Goal: Task Accomplishment & Management: Manage account settings

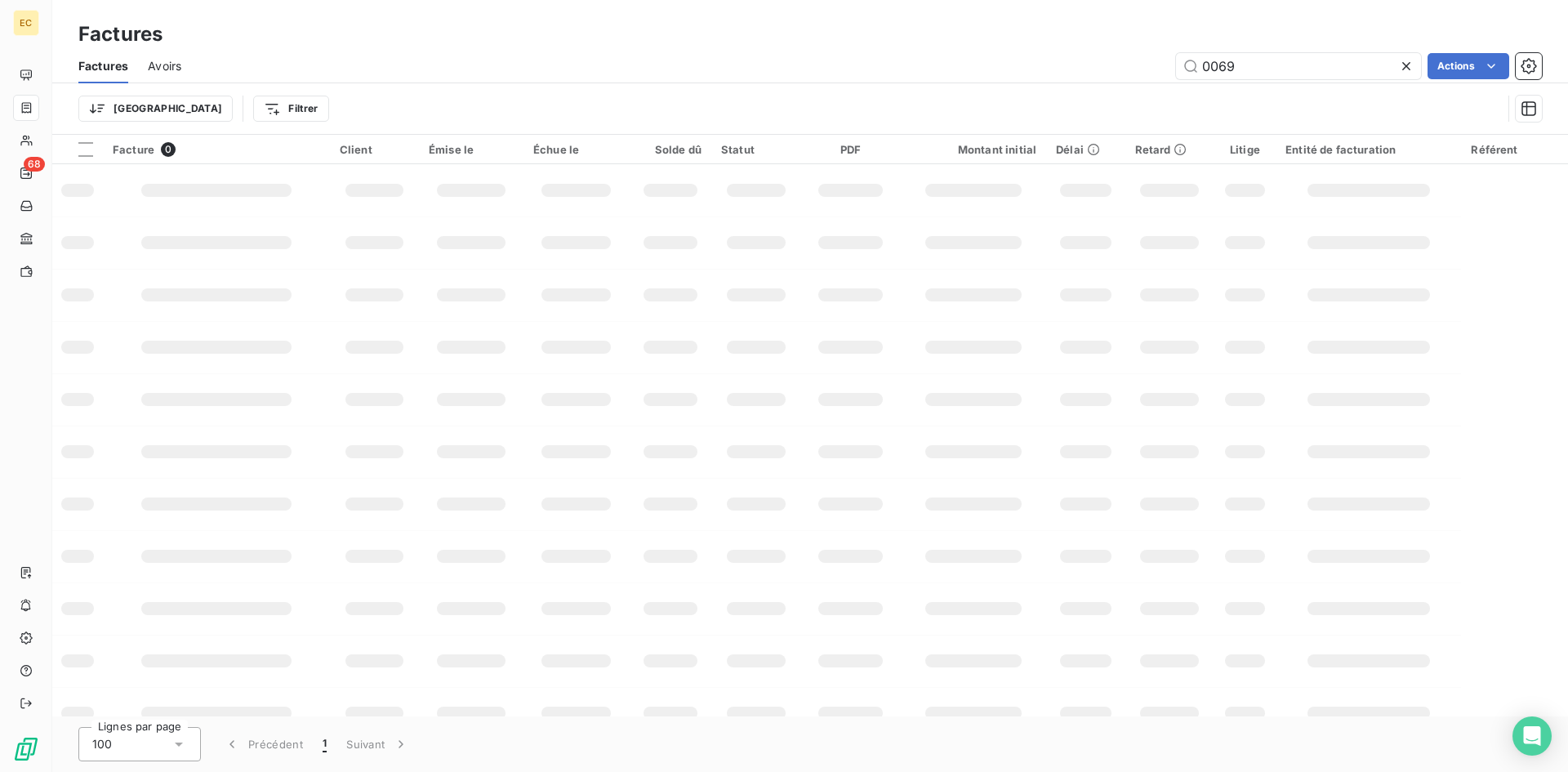
drag, startPoint x: 1263, startPoint y: 67, endPoint x: 1049, endPoint y: 78, distance: 214.3
click at [1049, 78] on div "0069 Actions" at bounding box center [872, 66] width 1341 height 26
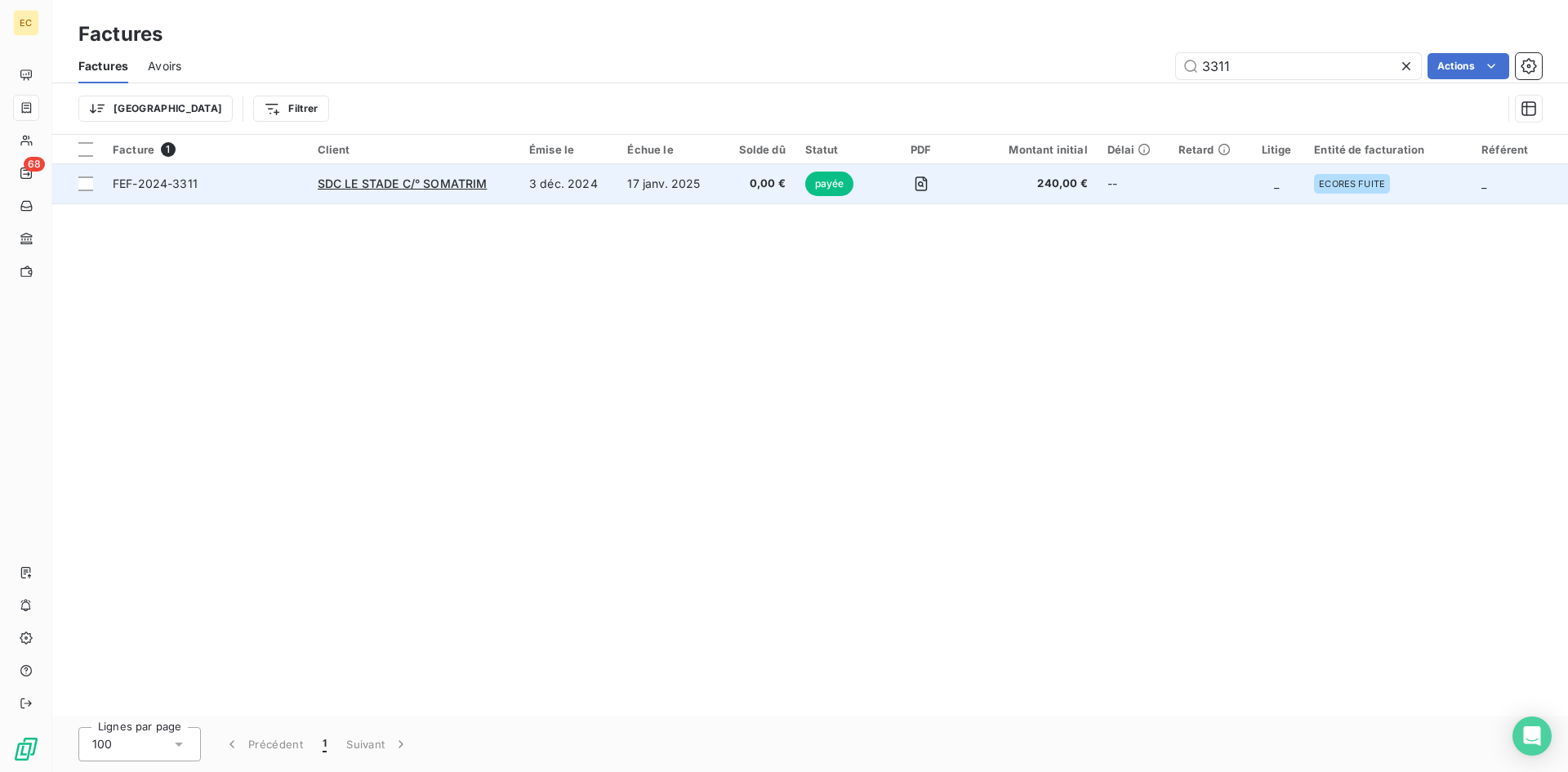
type input "3311"
click at [390, 176] on div "SDC LE STADE C/° SOMATRIM" at bounding box center [414, 184] width 192 height 17
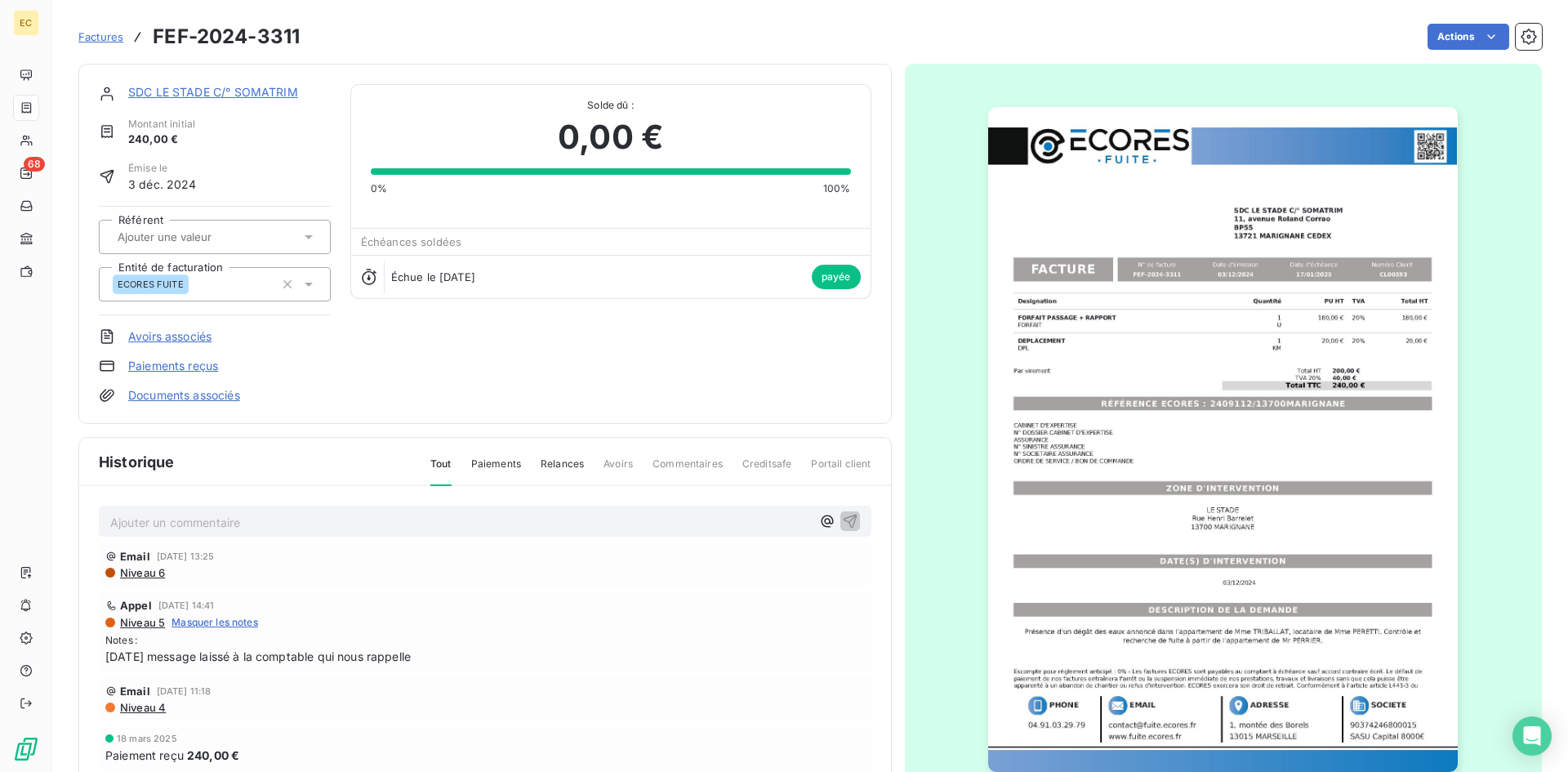
click at [191, 331] on link "Avoirs associés" at bounding box center [170, 337] width 83 height 17
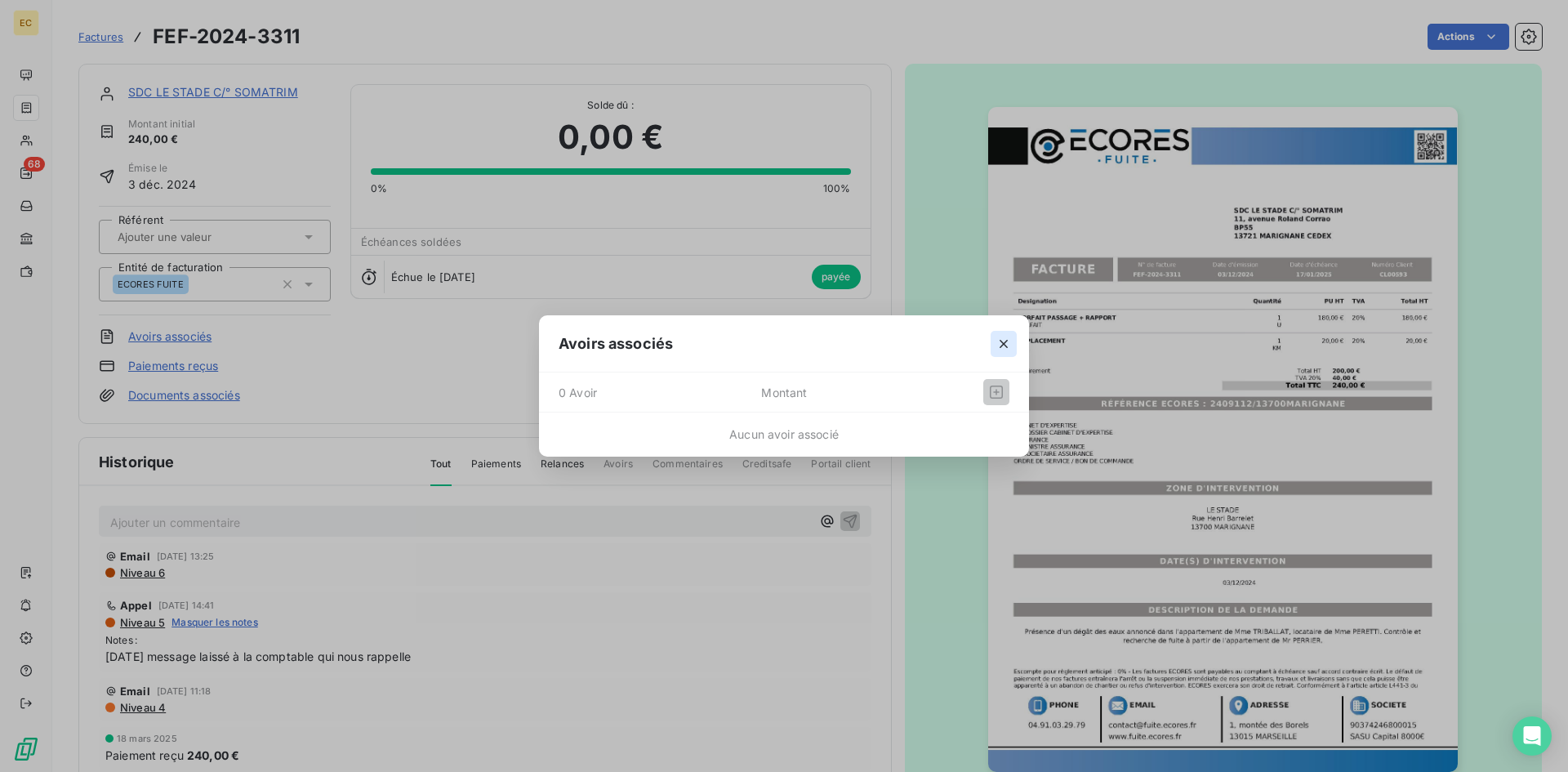
click at [1006, 342] on icon "button" at bounding box center [1003, 344] width 8 height 8
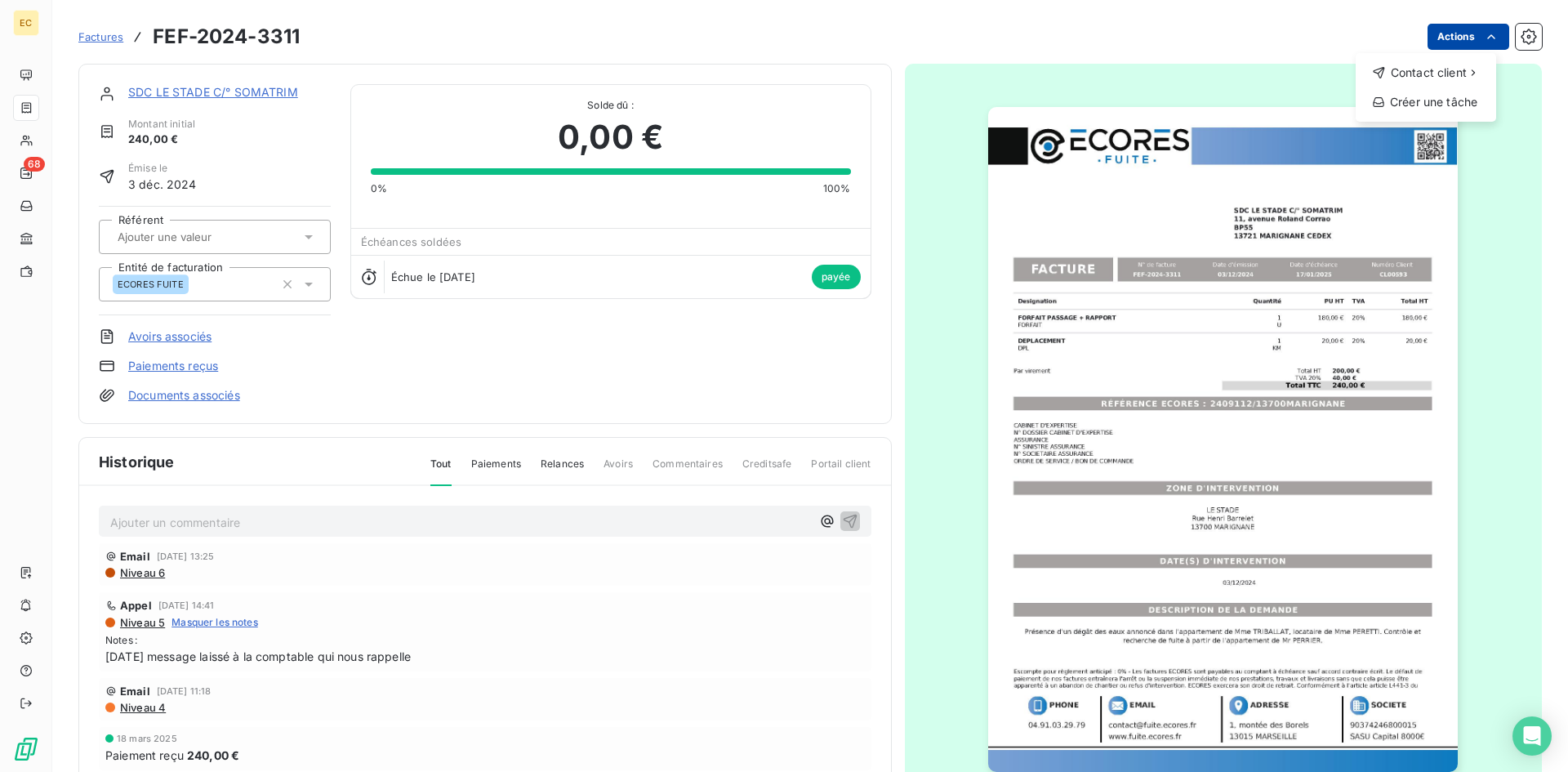
click at [1459, 42] on html "EC 68 Factures FEF-2024-3311 Actions Contact client Créer une tâche SDC LE STAD…" at bounding box center [784, 386] width 1568 height 772
click at [1459, 35] on html "EC 68 Factures FEF-2024-3311 Actions SDC LE STADE C/° SOMATRIM Montant initial …" at bounding box center [784, 386] width 1568 height 772
click at [1522, 37] on icon "button" at bounding box center [1528, 37] width 17 height 17
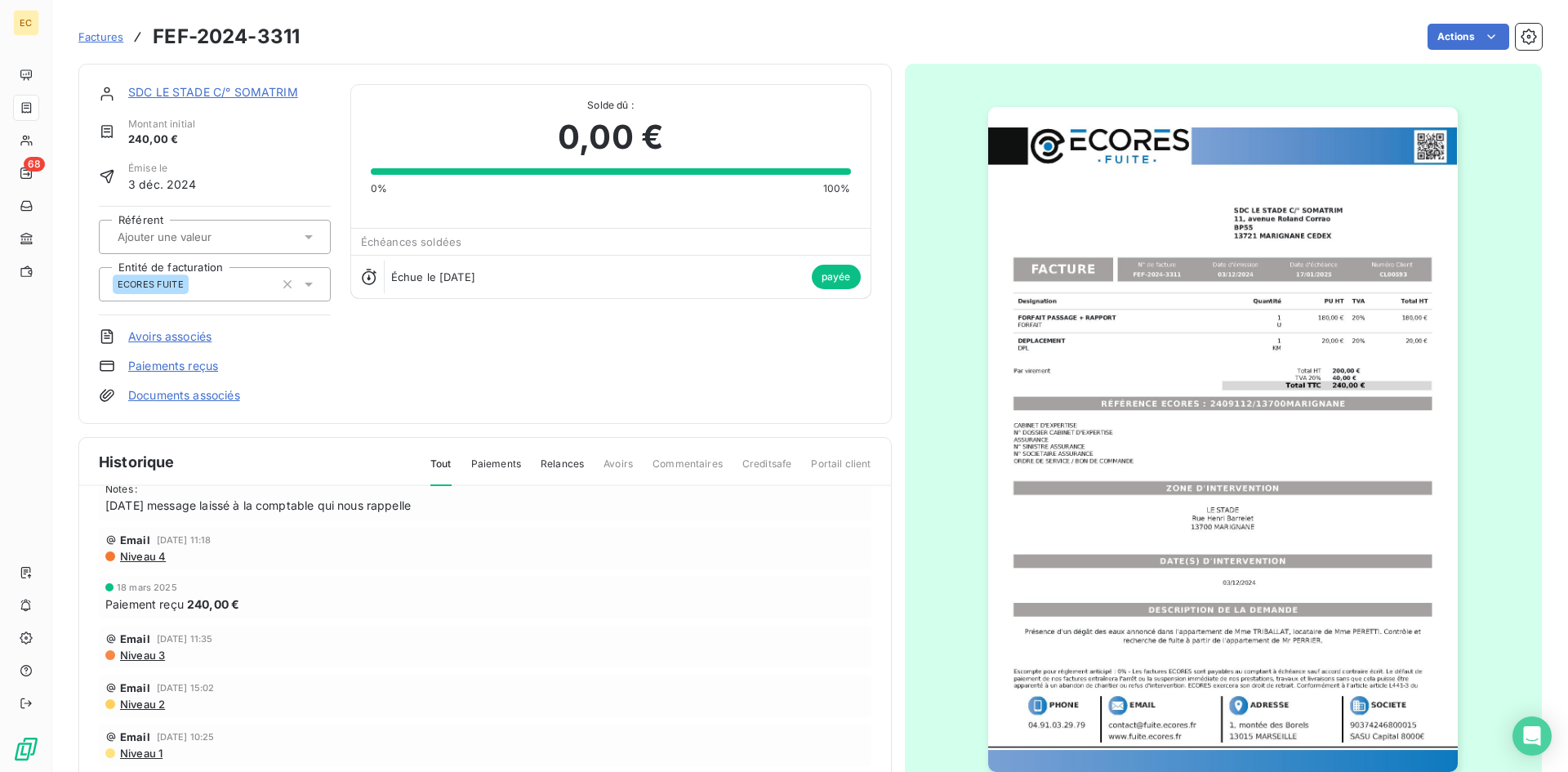
scroll to position [164, 0]
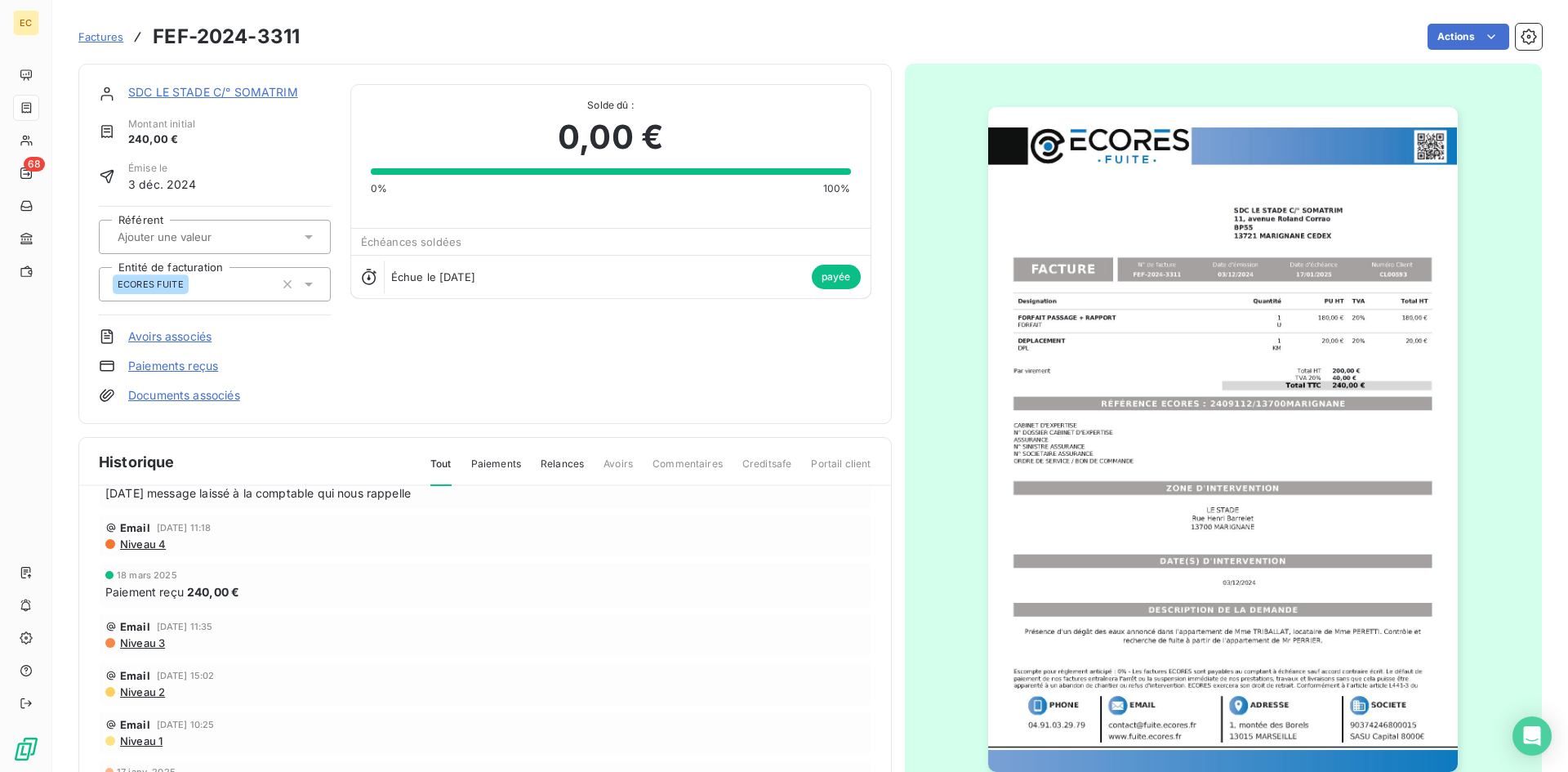
click at [91, 38] on span "Factures" at bounding box center [100, 36] width 45 height 13
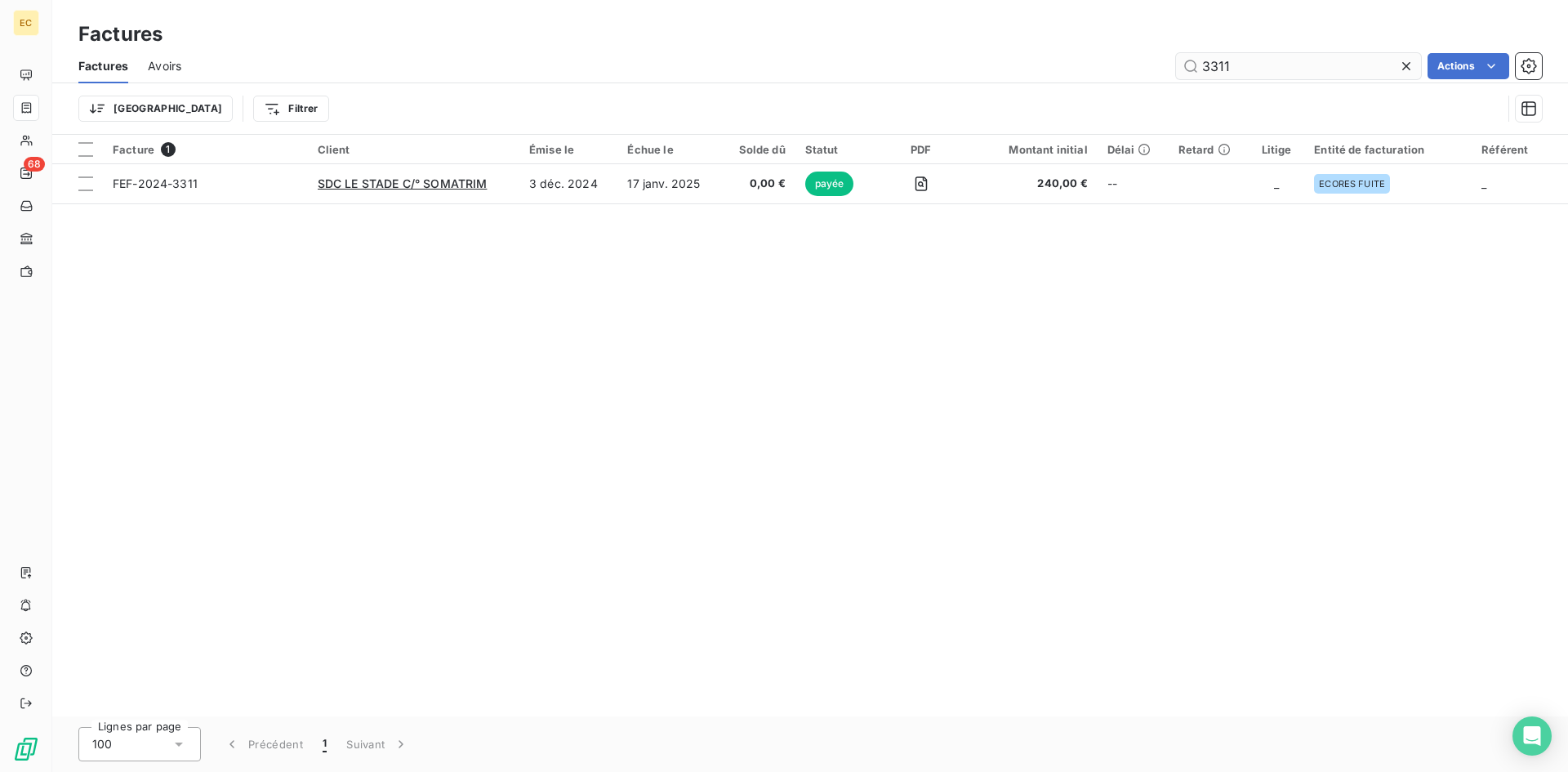
drag, startPoint x: 1263, startPoint y: 61, endPoint x: 1174, endPoint y: 63, distance: 89.0
click at [1176, 63] on input "3311" at bounding box center [1298, 66] width 245 height 26
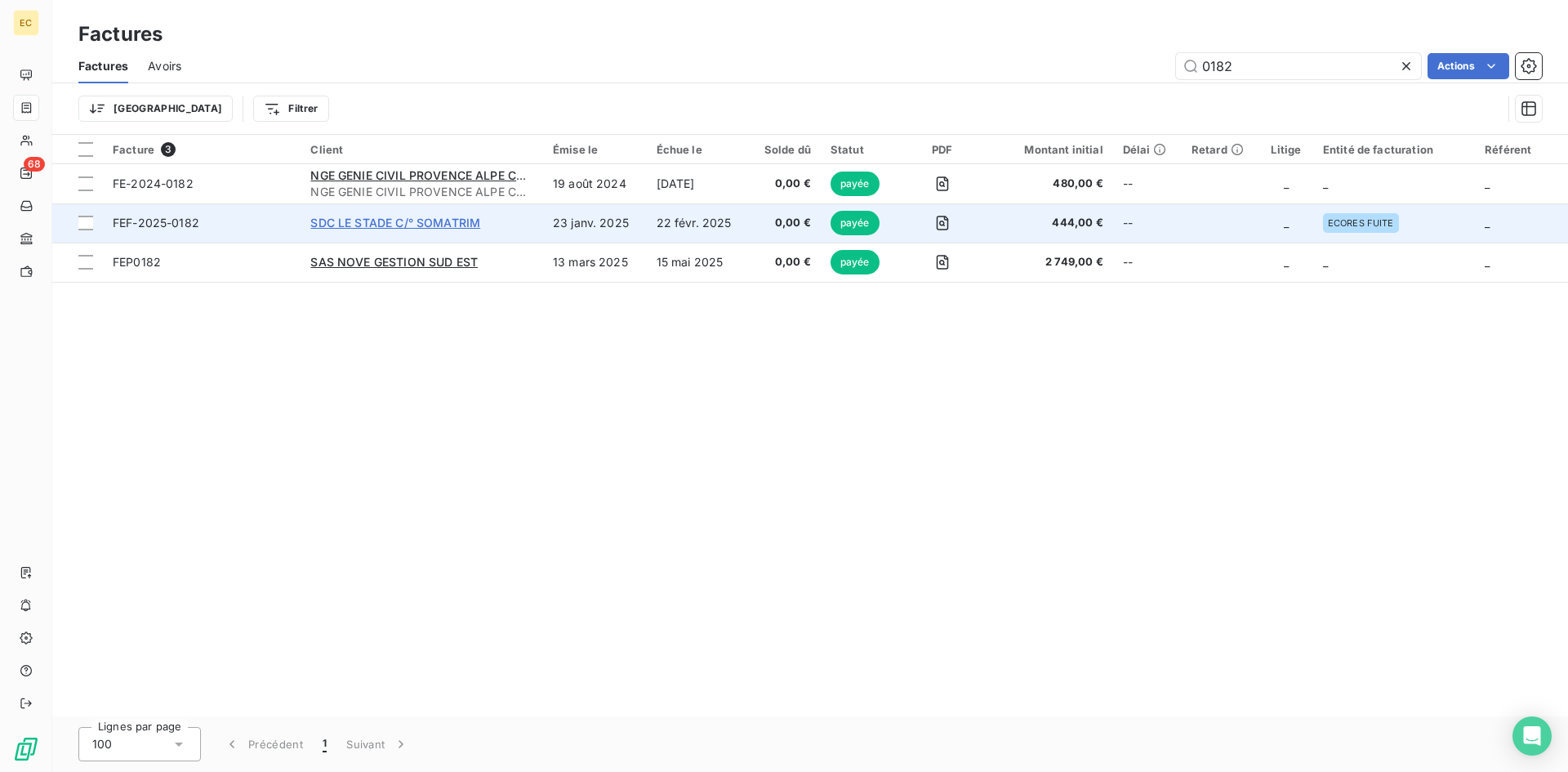
type input "0182"
click at [461, 223] on span "SDC LE STADE C/° SOMATRIM" at bounding box center [395, 222] width 170 height 14
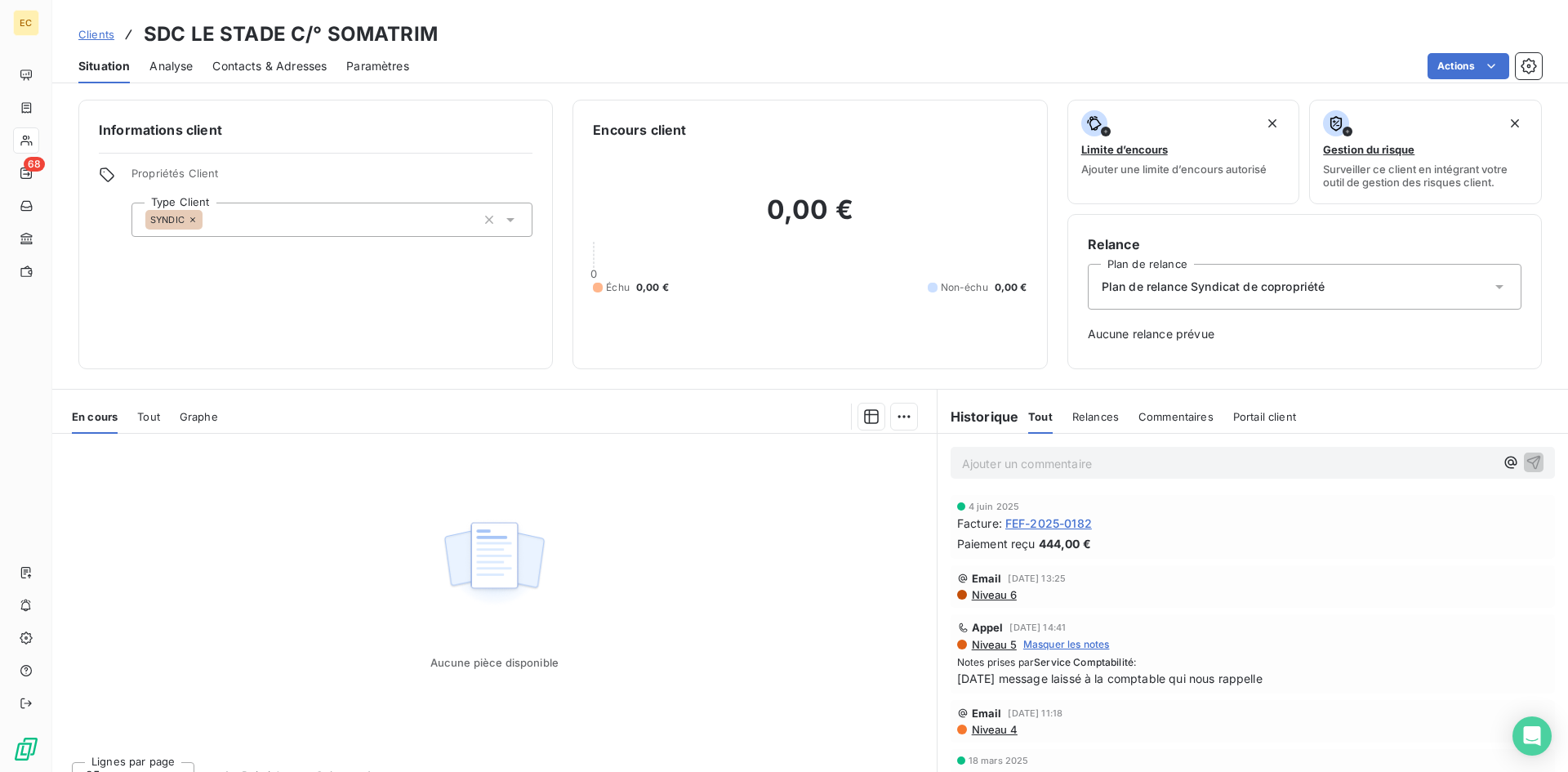
click at [968, 456] on p "Ajouter un commentaire ﻿" at bounding box center [1229, 463] width 533 height 20
click at [1505, 461] on icon "button" at bounding box center [1511, 462] width 12 height 12
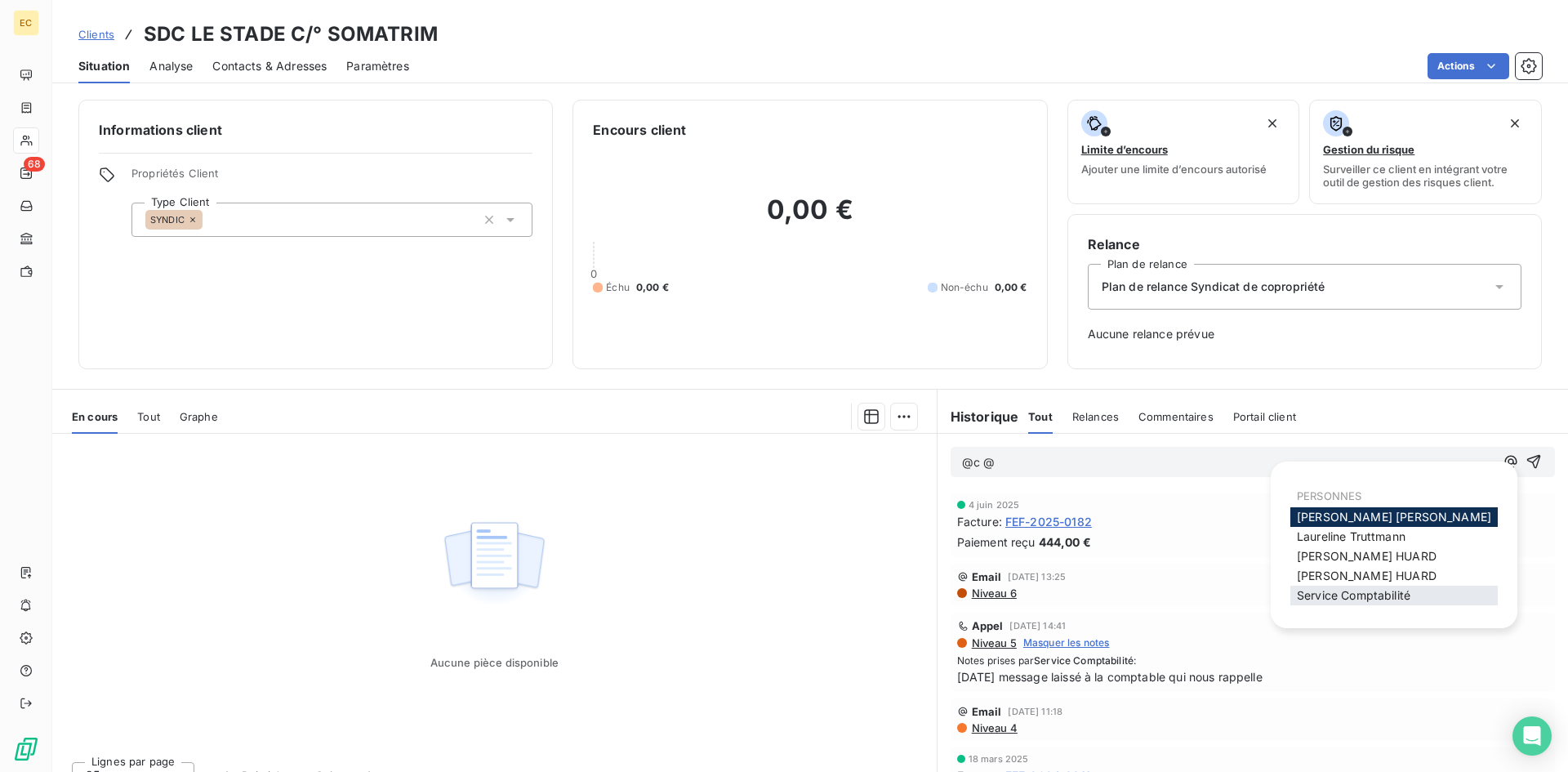
click at [1419, 599] on div "Service Comptabilité" at bounding box center [1394, 595] width 207 height 19
click at [1309, 598] on span "Service Comptabilité" at bounding box center [1354, 595] width 113 height 14
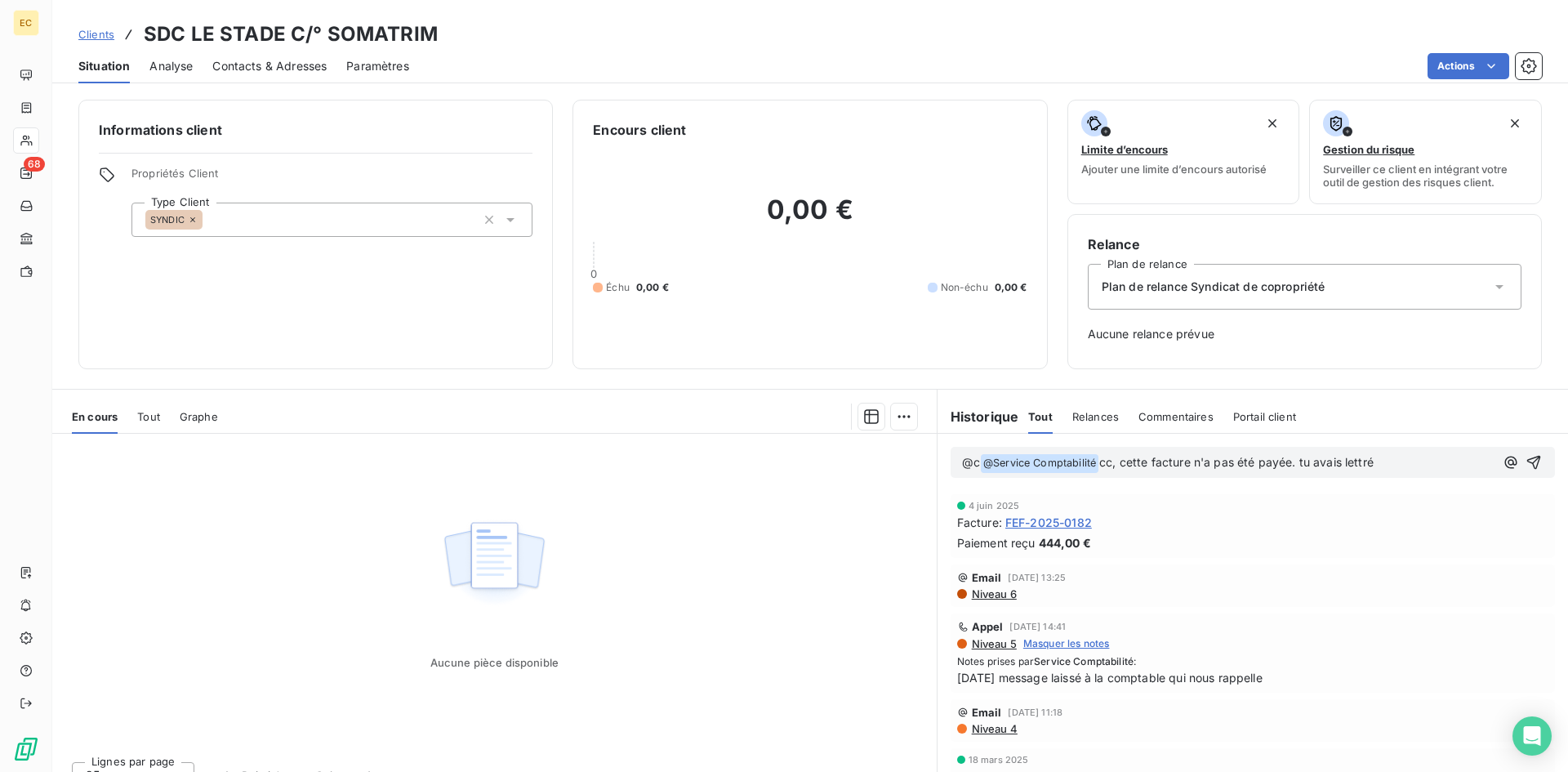
click at [1309, 468] on span "cc, cette facture n'a pas été payée. tu avais lettré" at bounding box center [1237, 462] width 274 height 14
click at [1396, 468] on p "@c @ Service Comptabilité ﻿ cc, cette facture n'a pas été payée. tu l'avais let…" at bounding box center [1229, 463] width 533 height 19
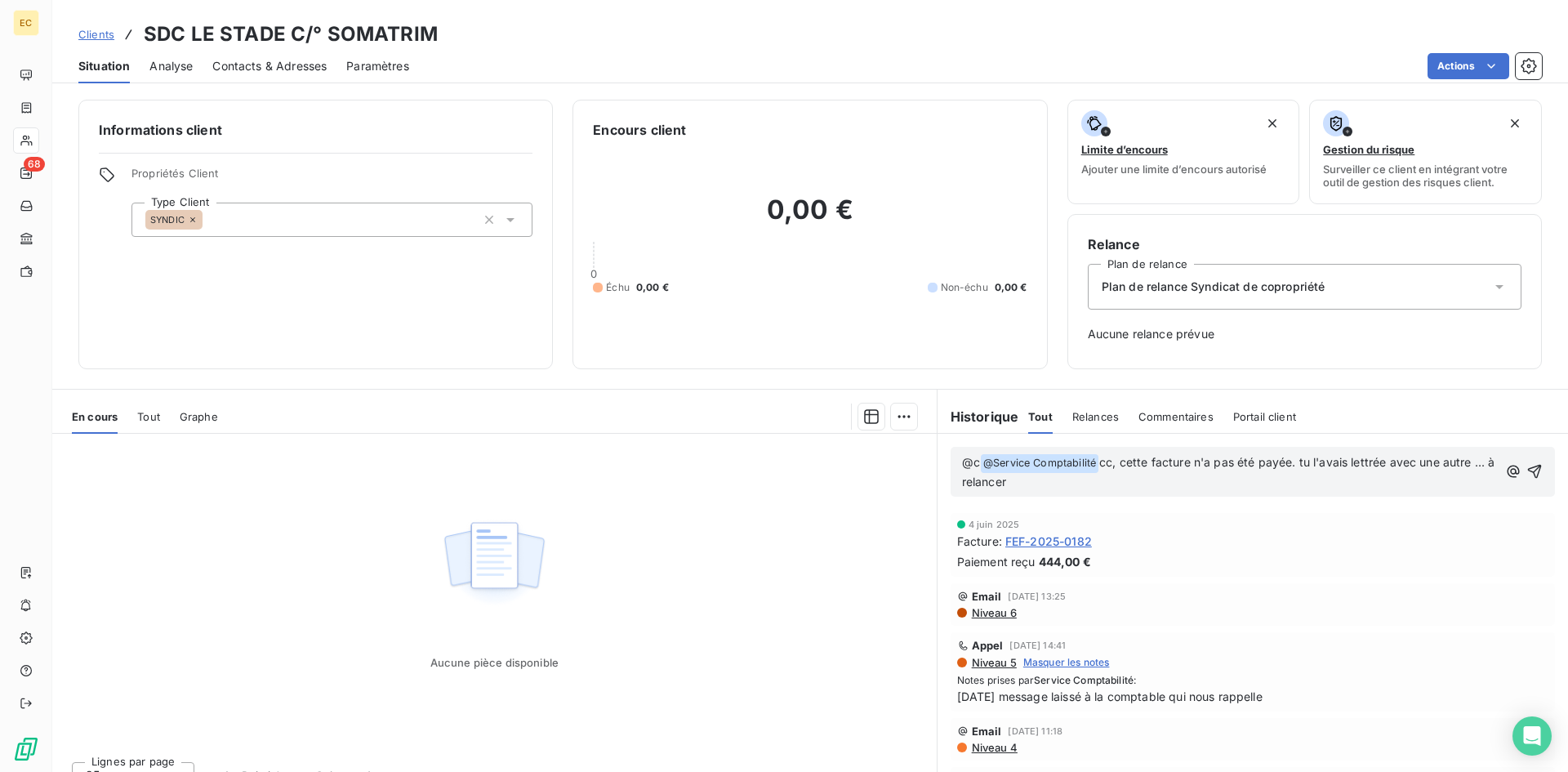
click at [1052, 485] on p "@c @ Service Comptabilité ﻿ cc, cette facture n'a pas été payée. tu l'avais let…" at bounding box center [1230, 473] width 536 height 39
click at [1528, 469] on icon "button" at bounding box center [1535, 471] width 17 height 17
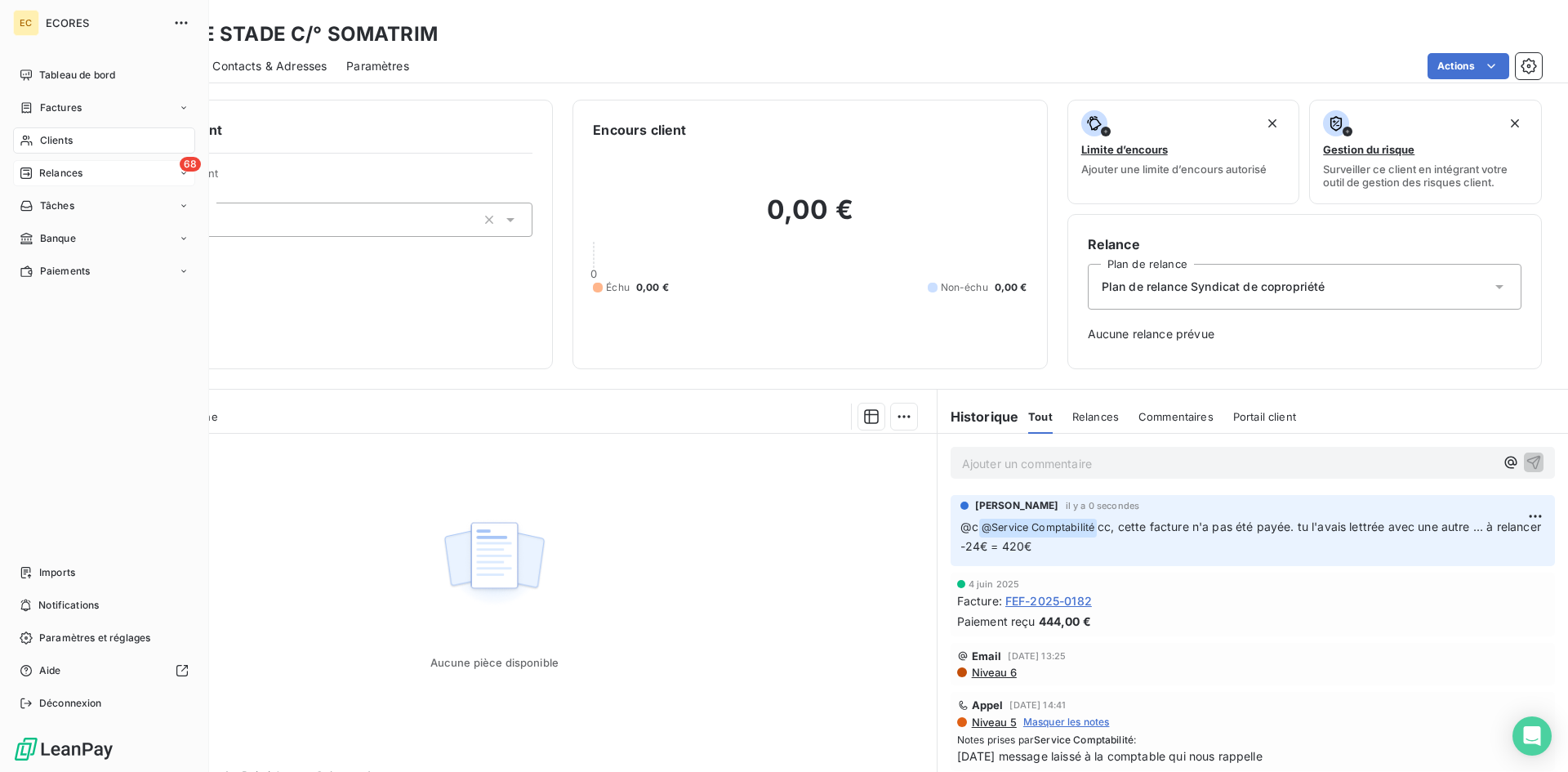
click at [54, 168] on span "Relances" at bounding box center [61, 173] width 43 height 15
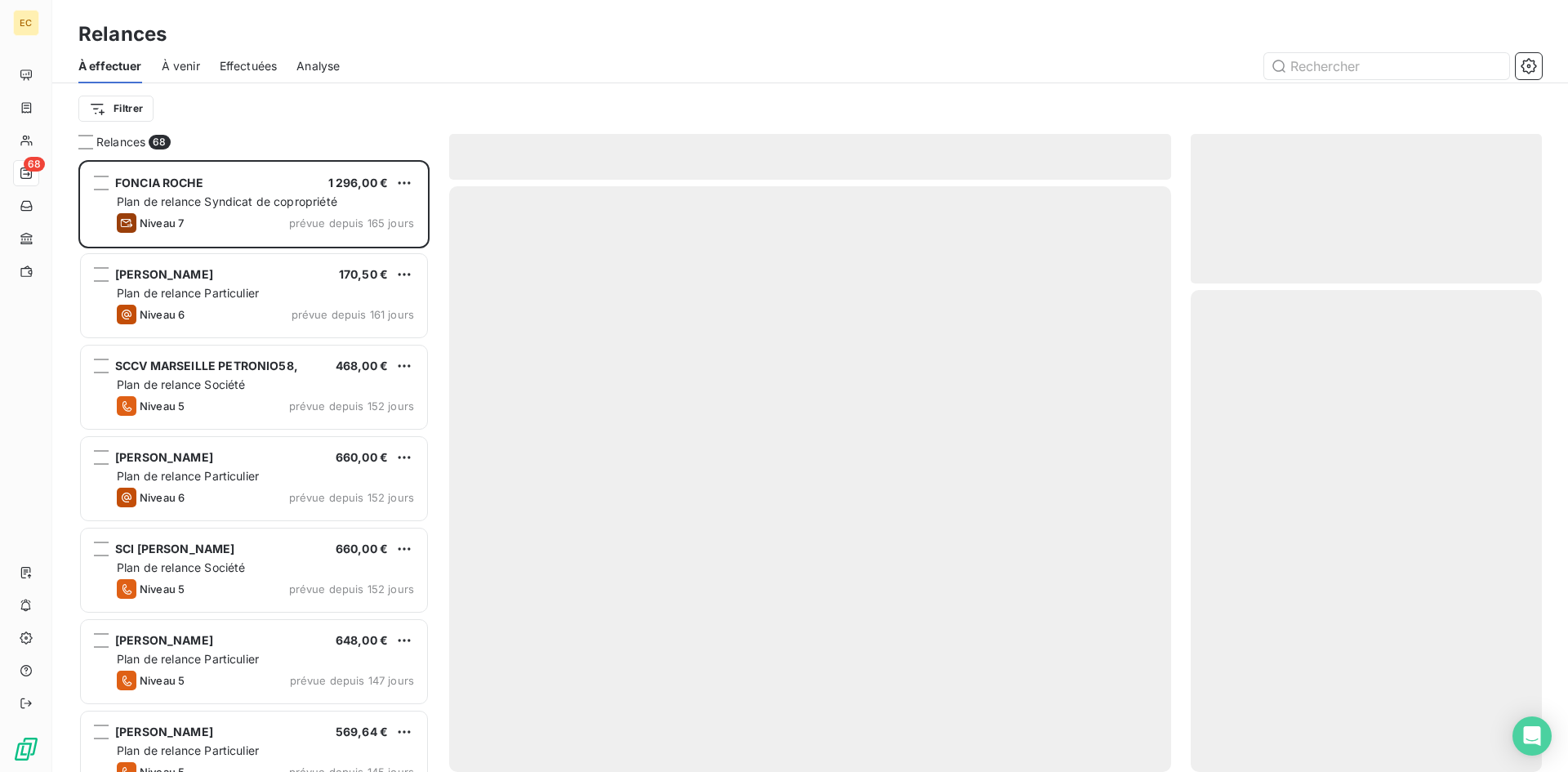
scroll to position [600, 339]
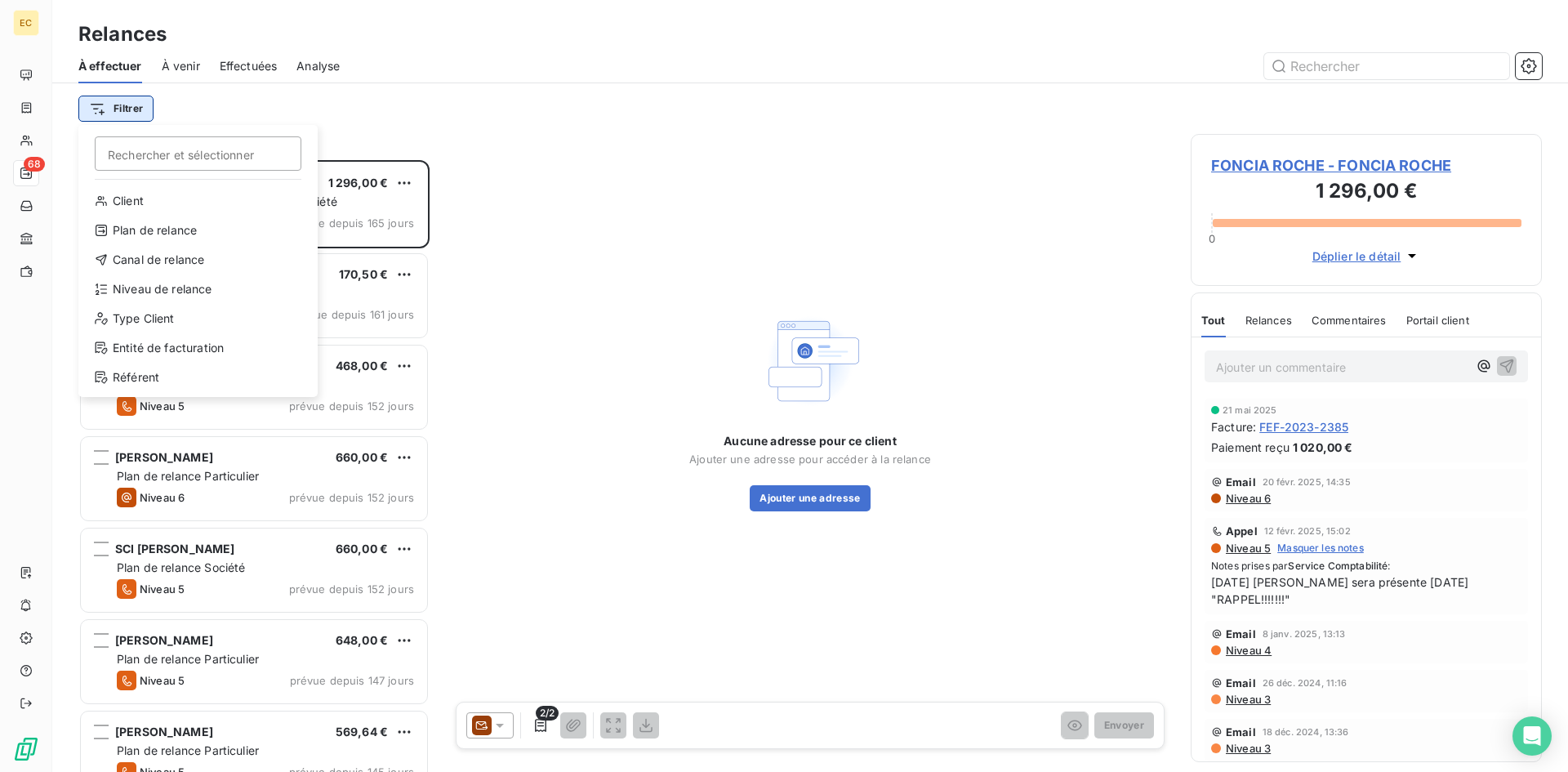
click at [119, 110] on html "EC 68 Relances À effectuer À venir Effectuées Analyse Filtrer Rechercher et sél…" at bounding box center [784, 386] width 1568 height 772
click at [142, 351] on div "Entité de facturation" at bounding box center [198, 348] width 226 height 26
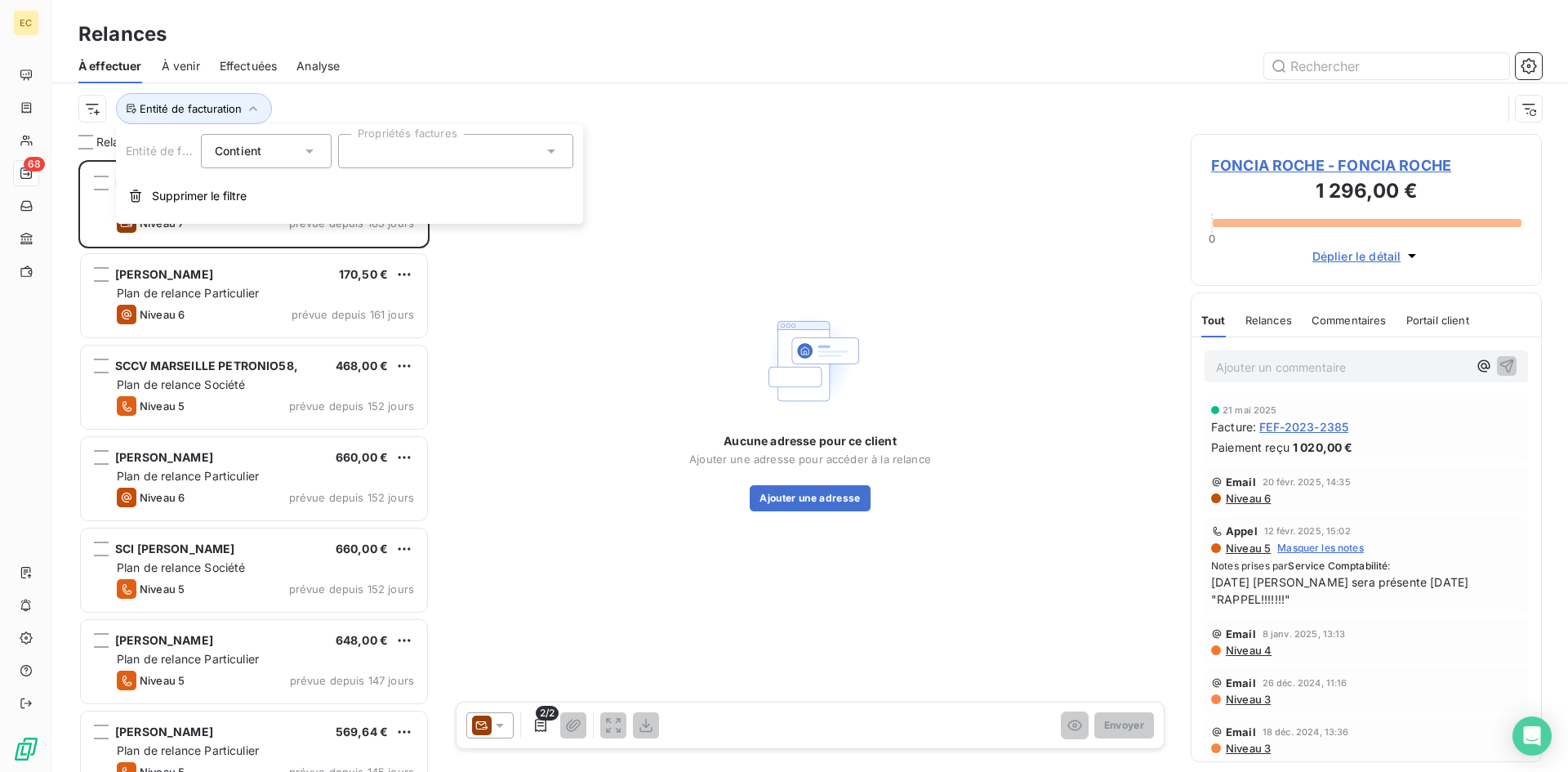
click at [356, 155] on input "text" at bounding box center [359, 151] width 13 height 15
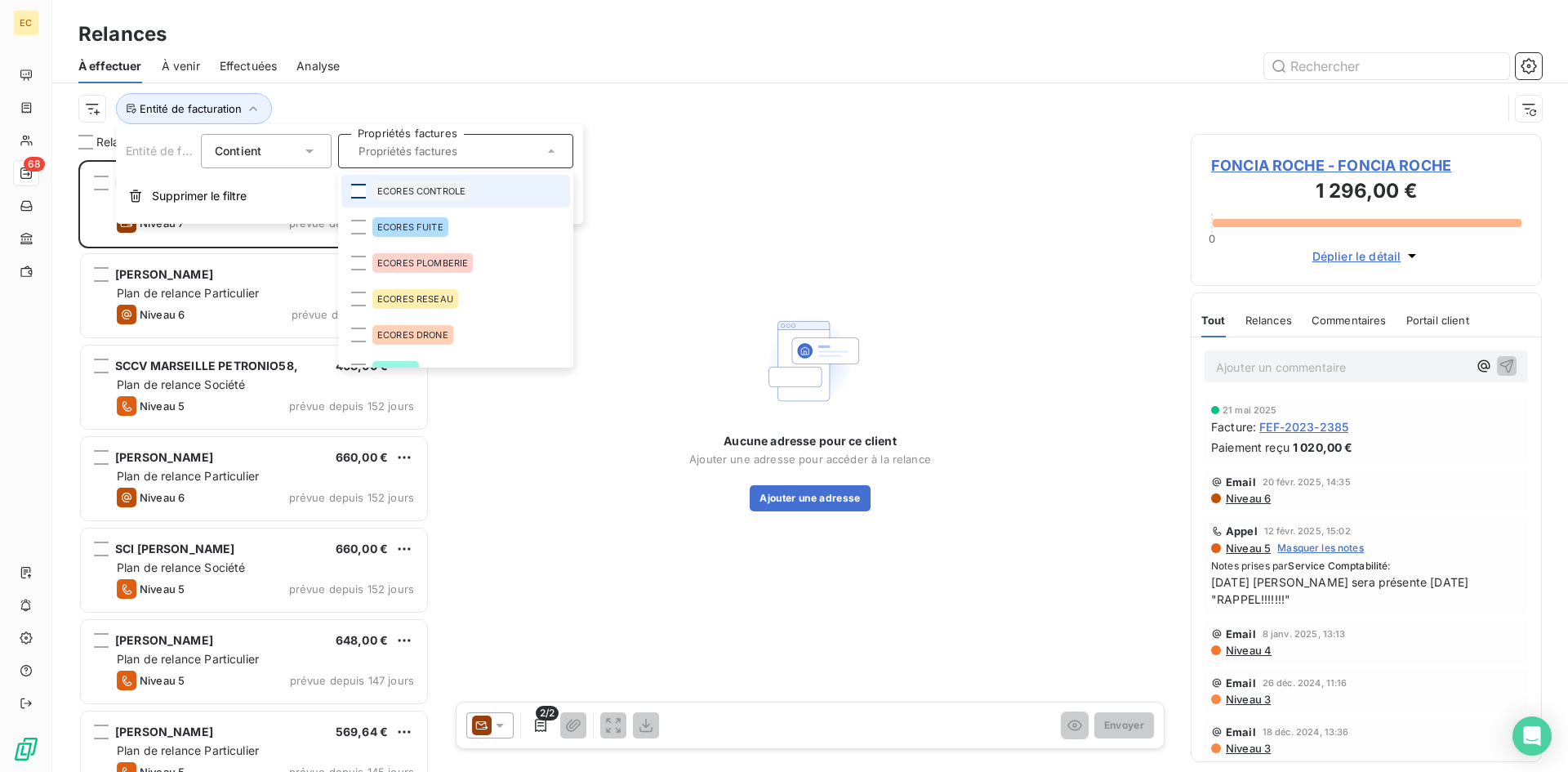
click at [356, 193] on div at bounding box center [359, 191] width 15 height 15
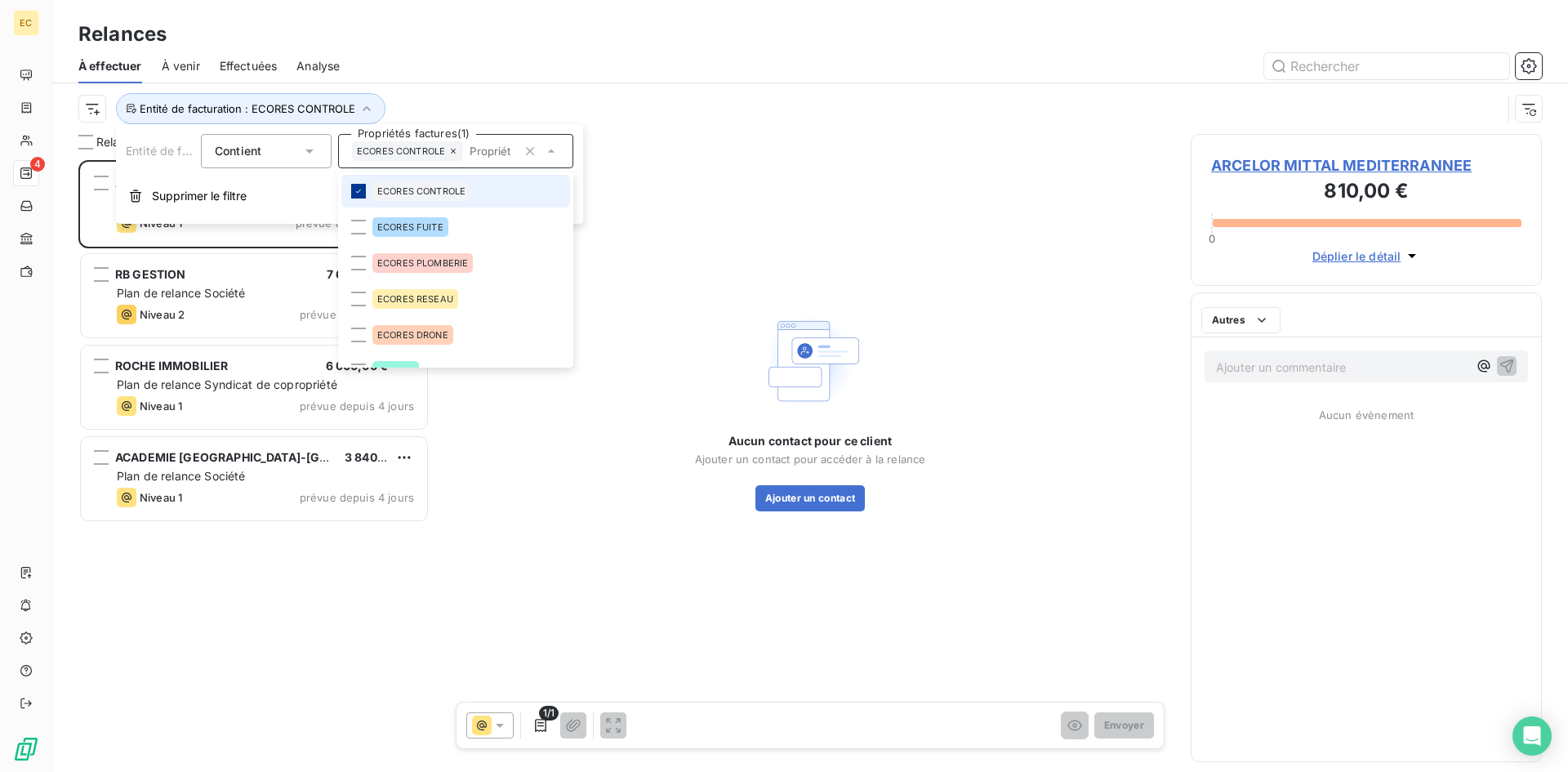
scroll to position [600, 339]
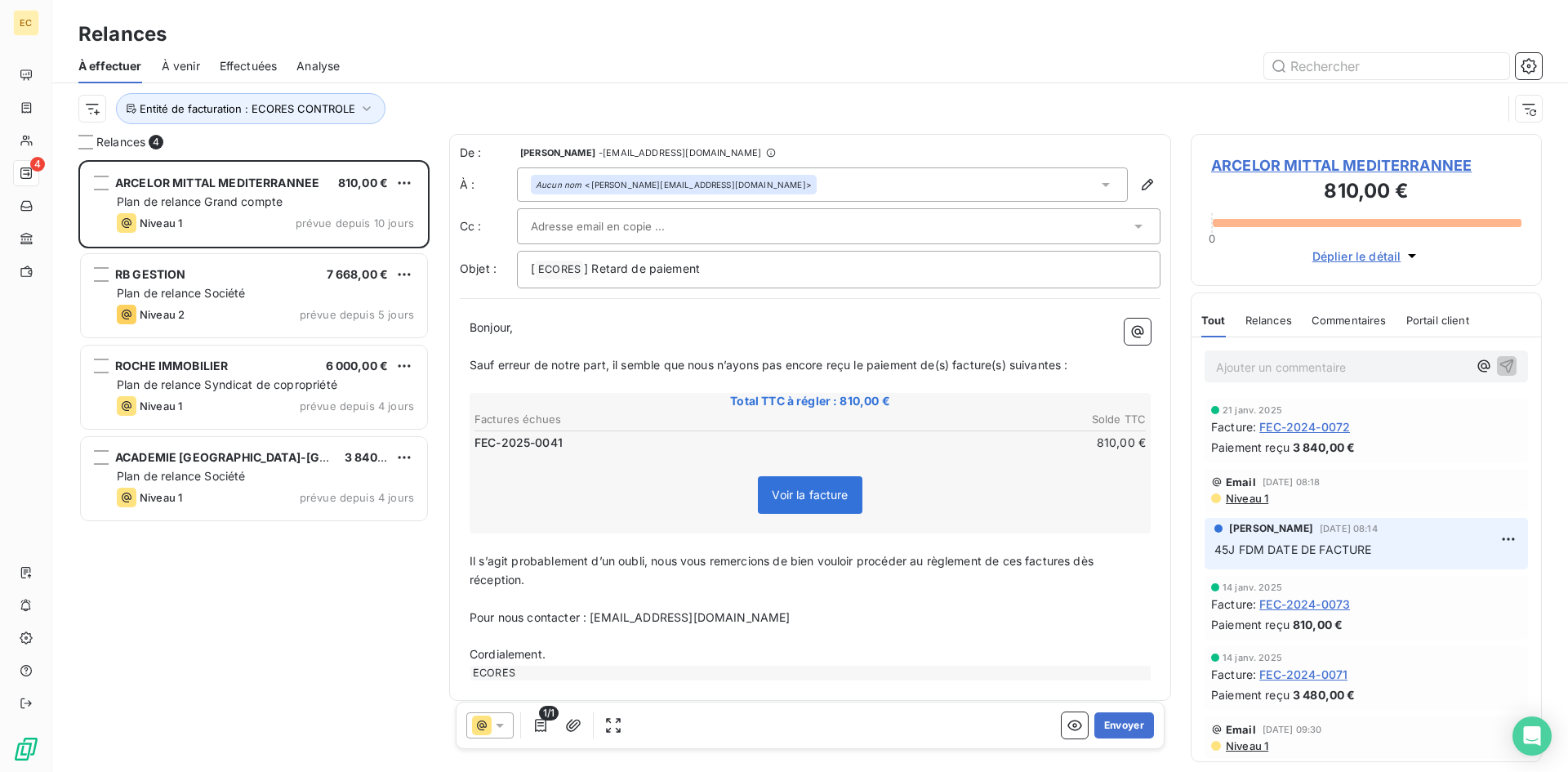
click at [281, 590] on div "ARCELOR MITTAL MEDITERRANNEE 810,00 € Plan de relance Grand compte Niveau 1 pré…" at bounding box center [254, 466] width 352 height 612
click at [365, 109] on icon "button" at bounding box center [367, 108] width 17 height 17
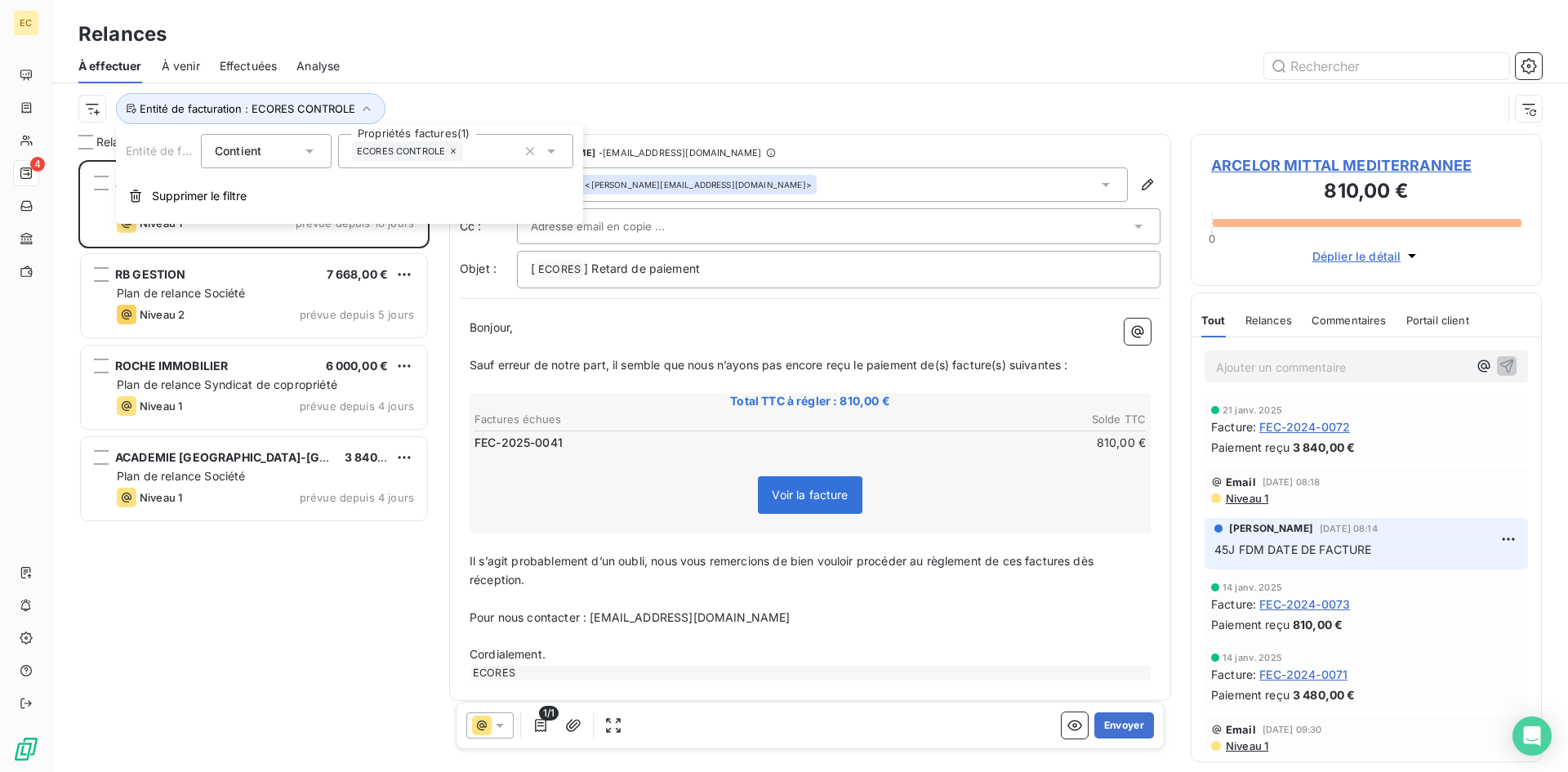
click at [454, 151] on icon at bounding box center [454, 151] width 5 height 5
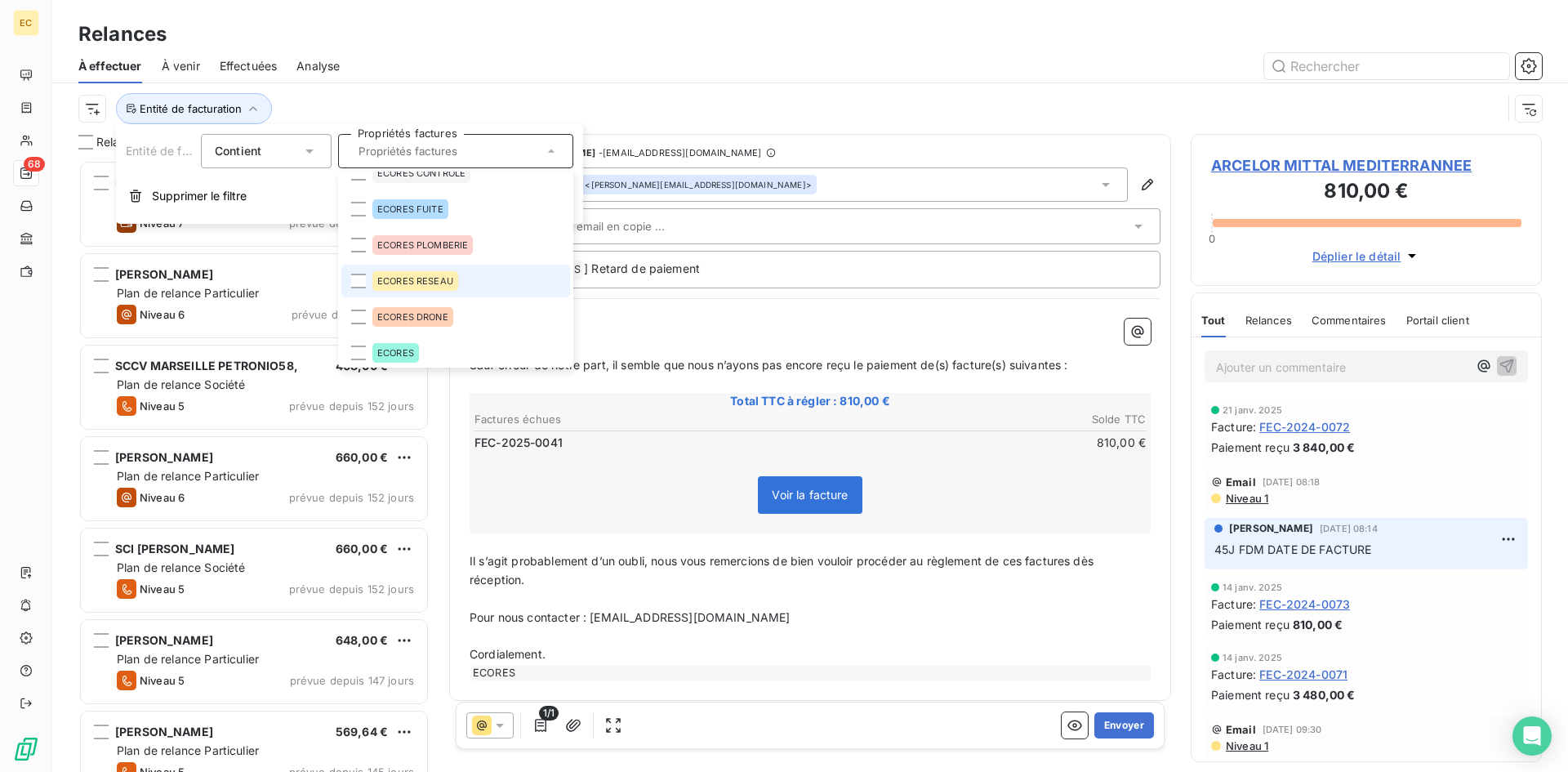
scroll to position [23, 0]
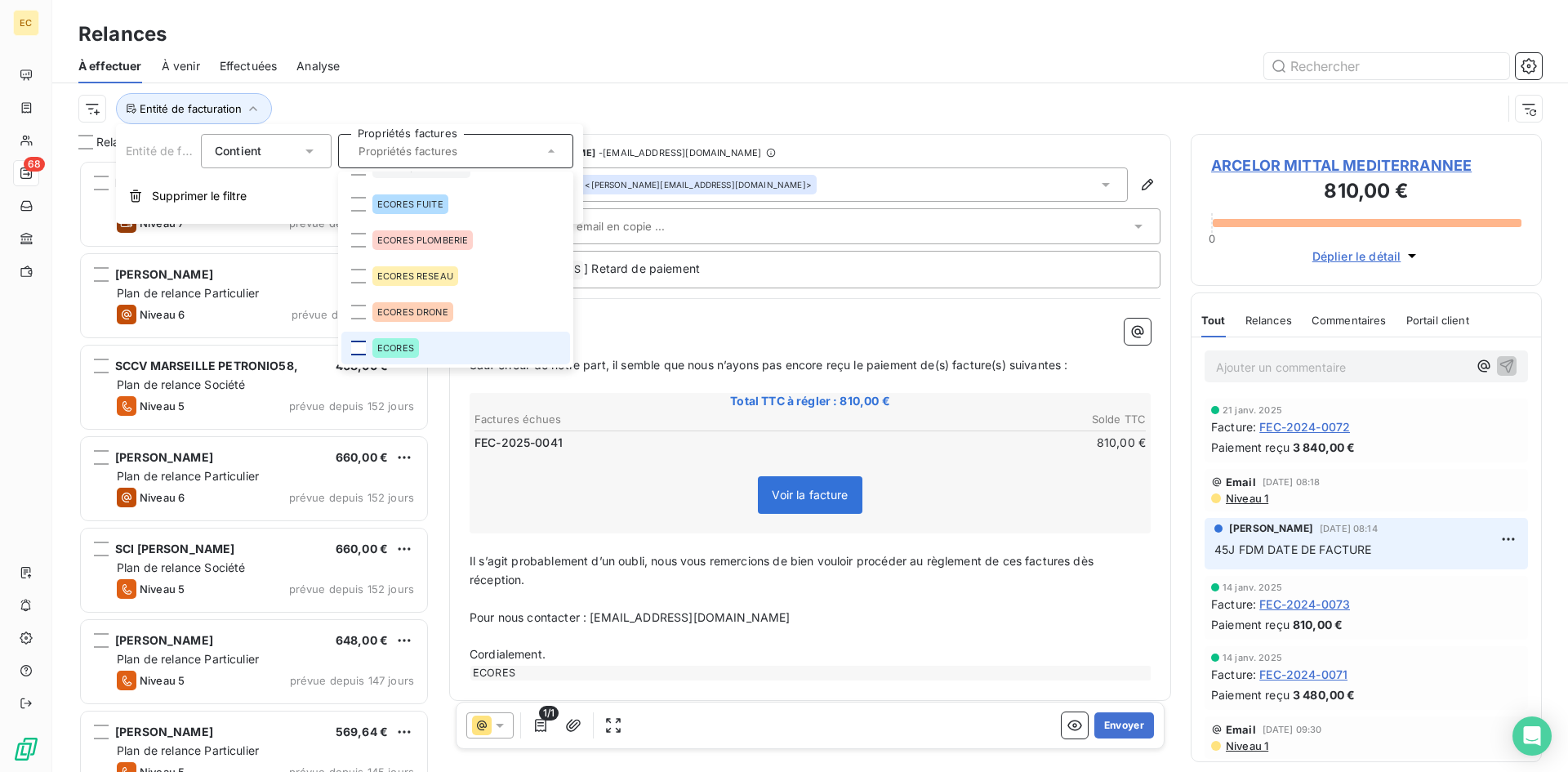
click at [362, 349] on div at bounding box center [359, 348] width 15 height 15
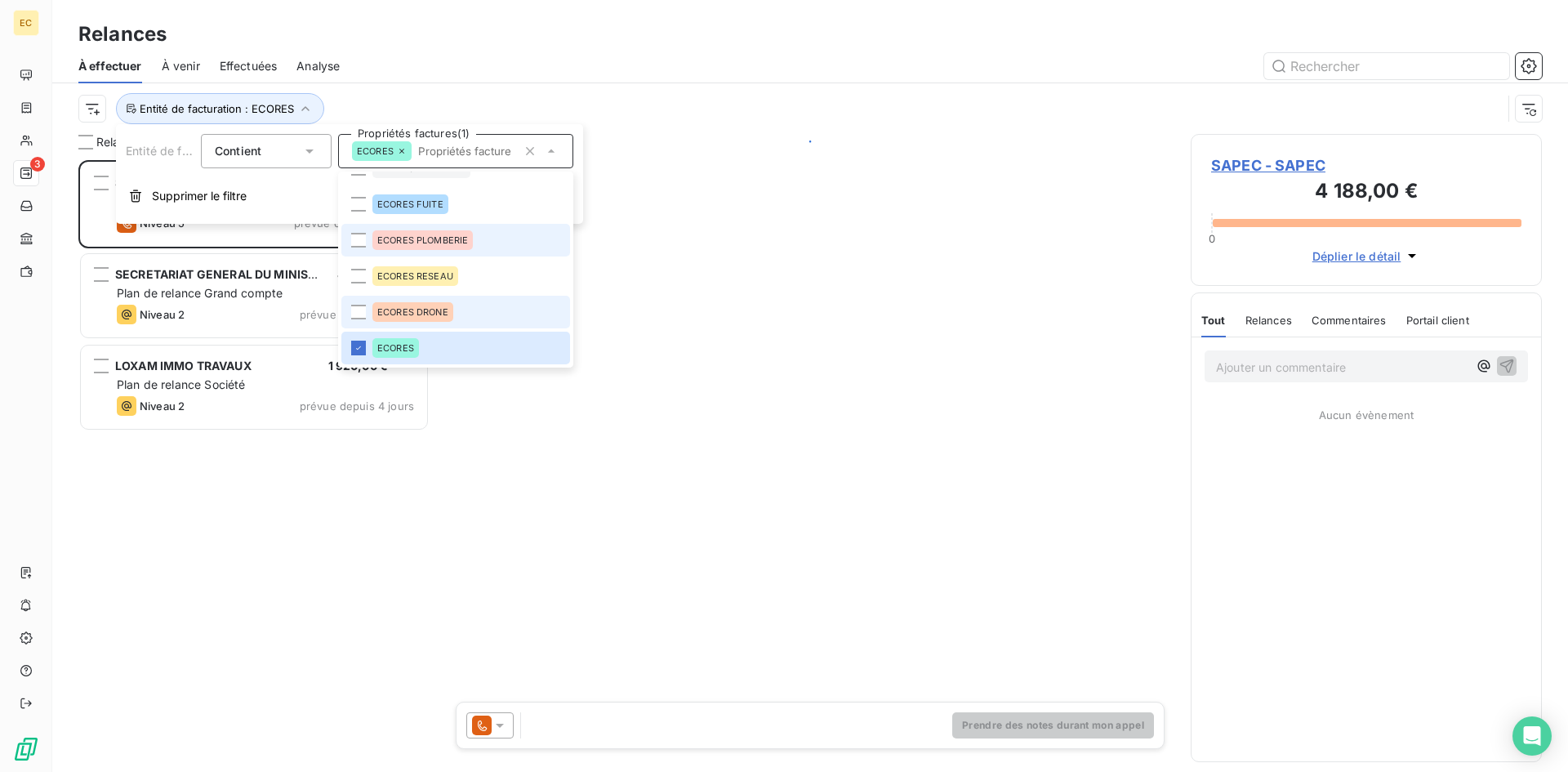
scroll to position [600, 339]
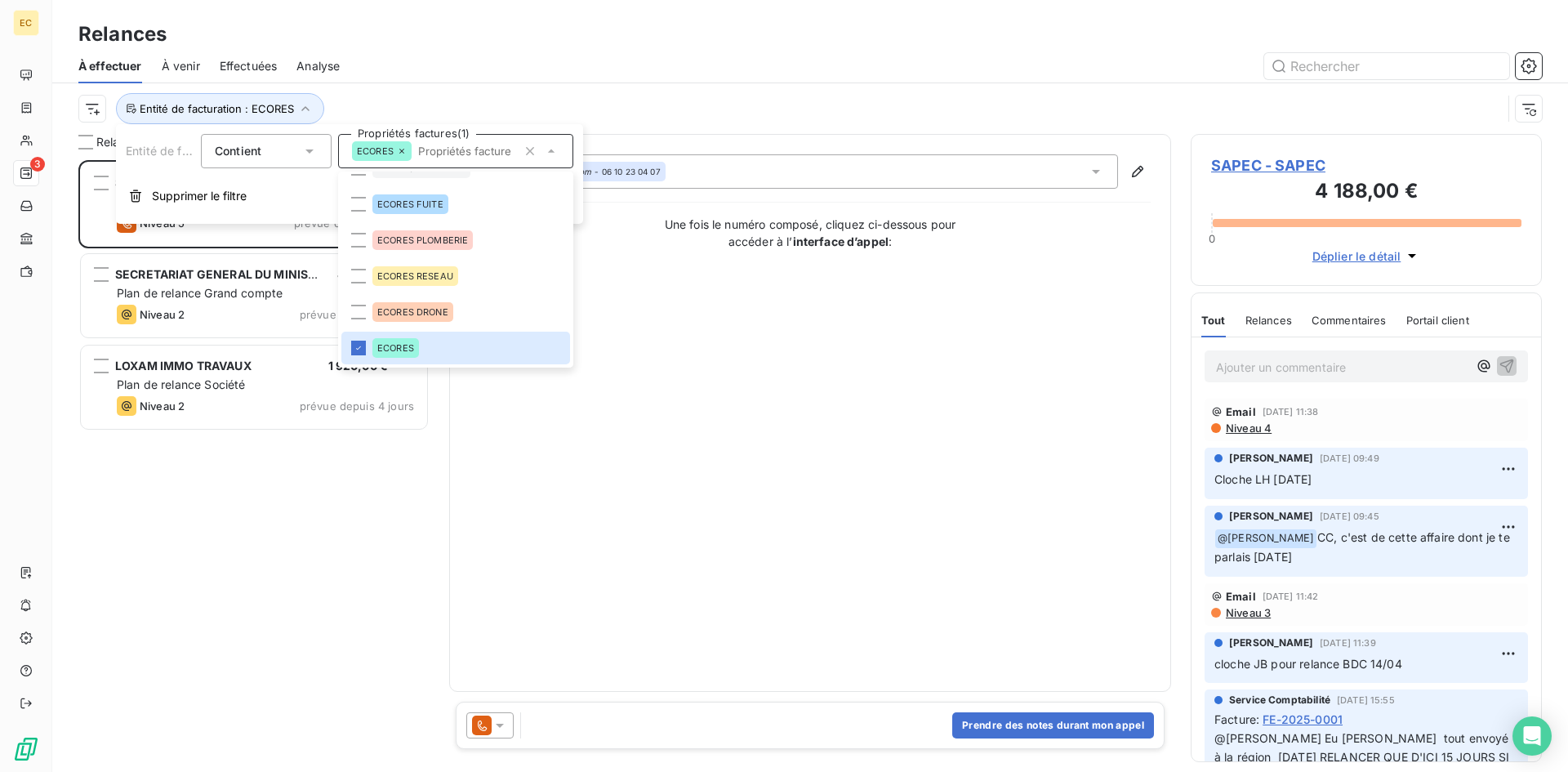
click at [299, 550] on div "SAPEC 4 188,00 € Plan de relance Société Niveau 5 prévue depuis 27 jours SECRET…" at bounding box center [254, 466] width 352 height 612
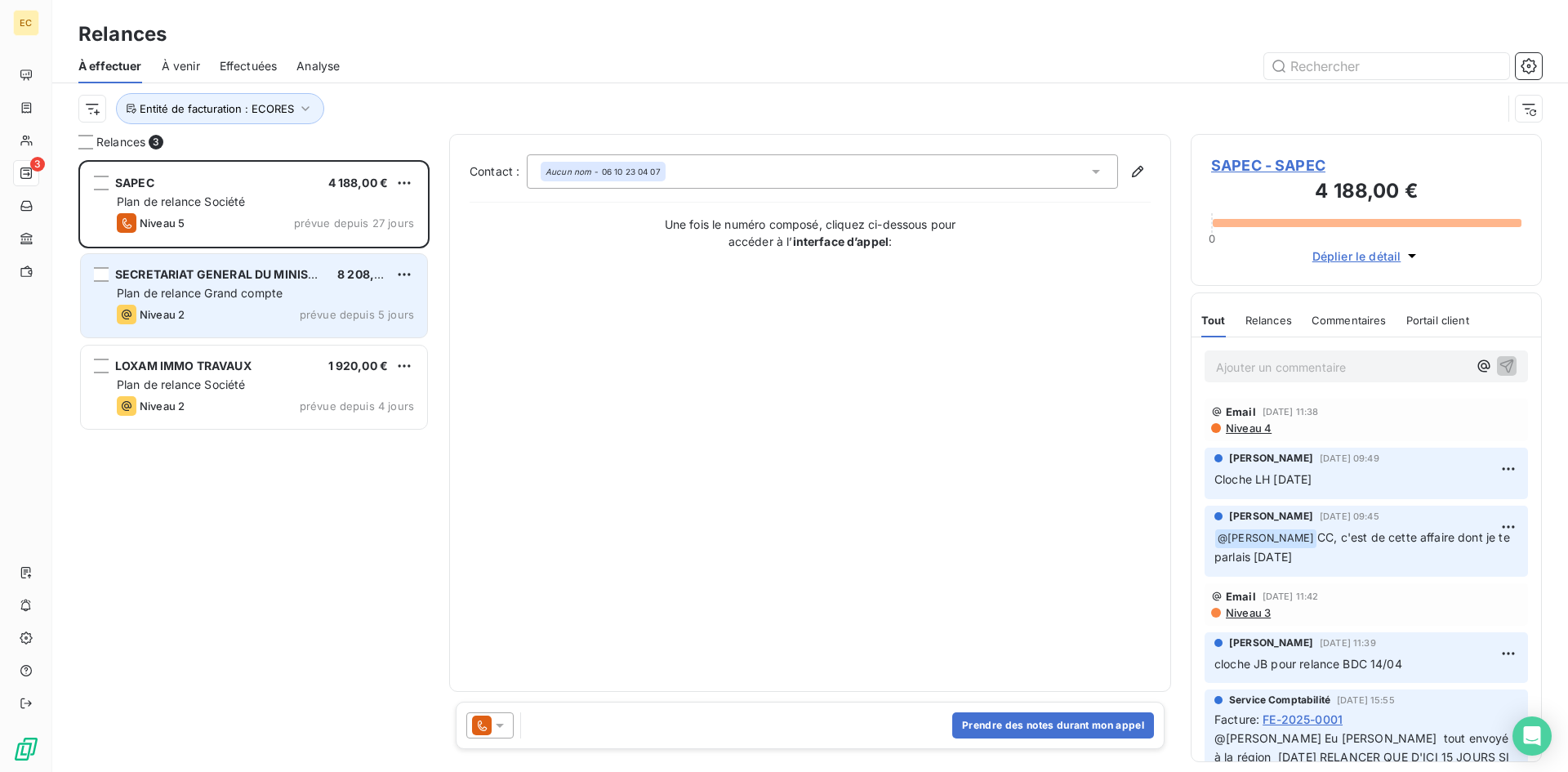
click at [214, 314] on div "Niveau 2 prévue depuis 5 jours" at bounding box center [265, 315] width 297 height 19
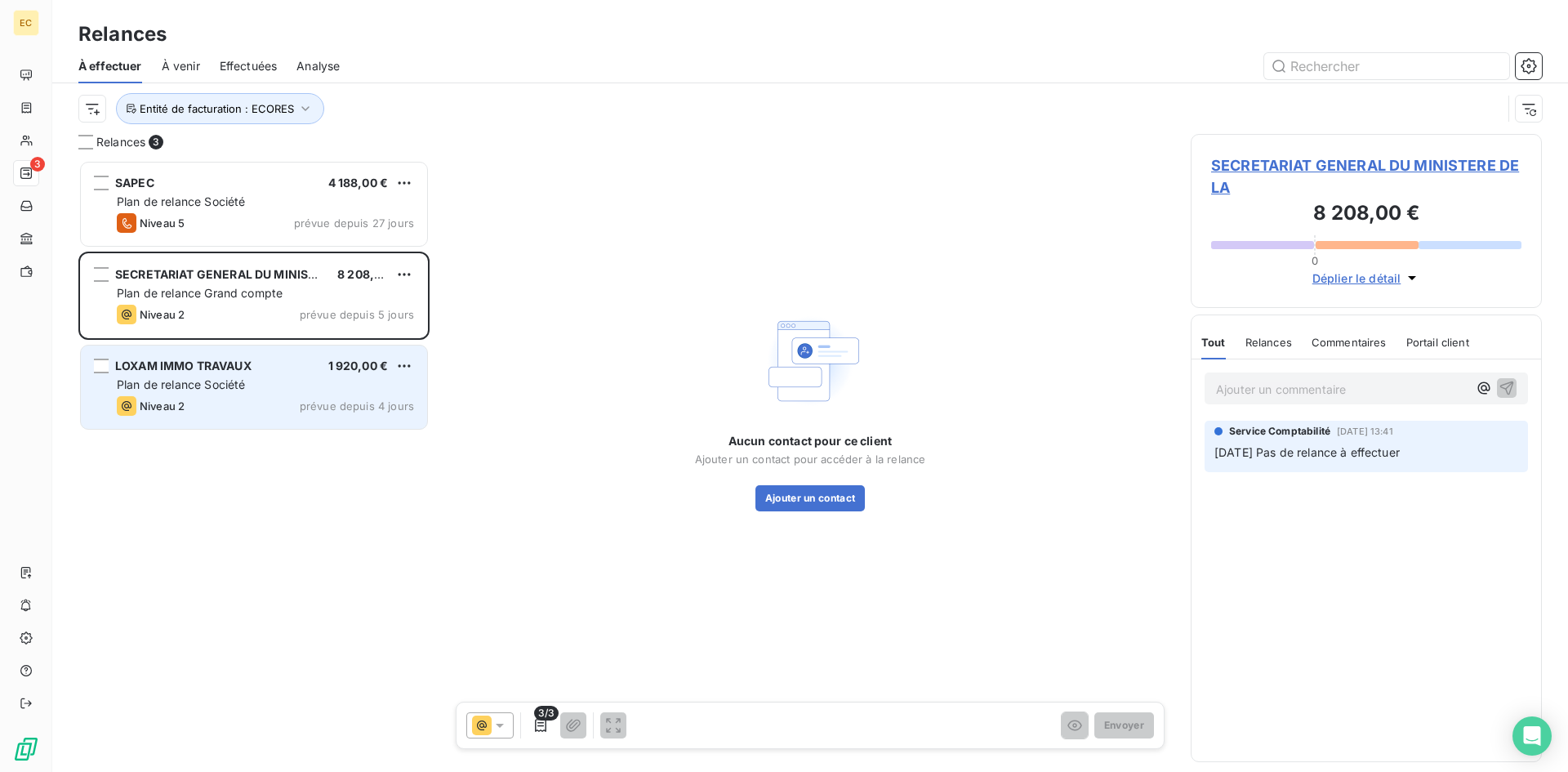
click at [202, 391] on div "Plan de relance Société" at bounding box center [265, 384] width 297 height 17
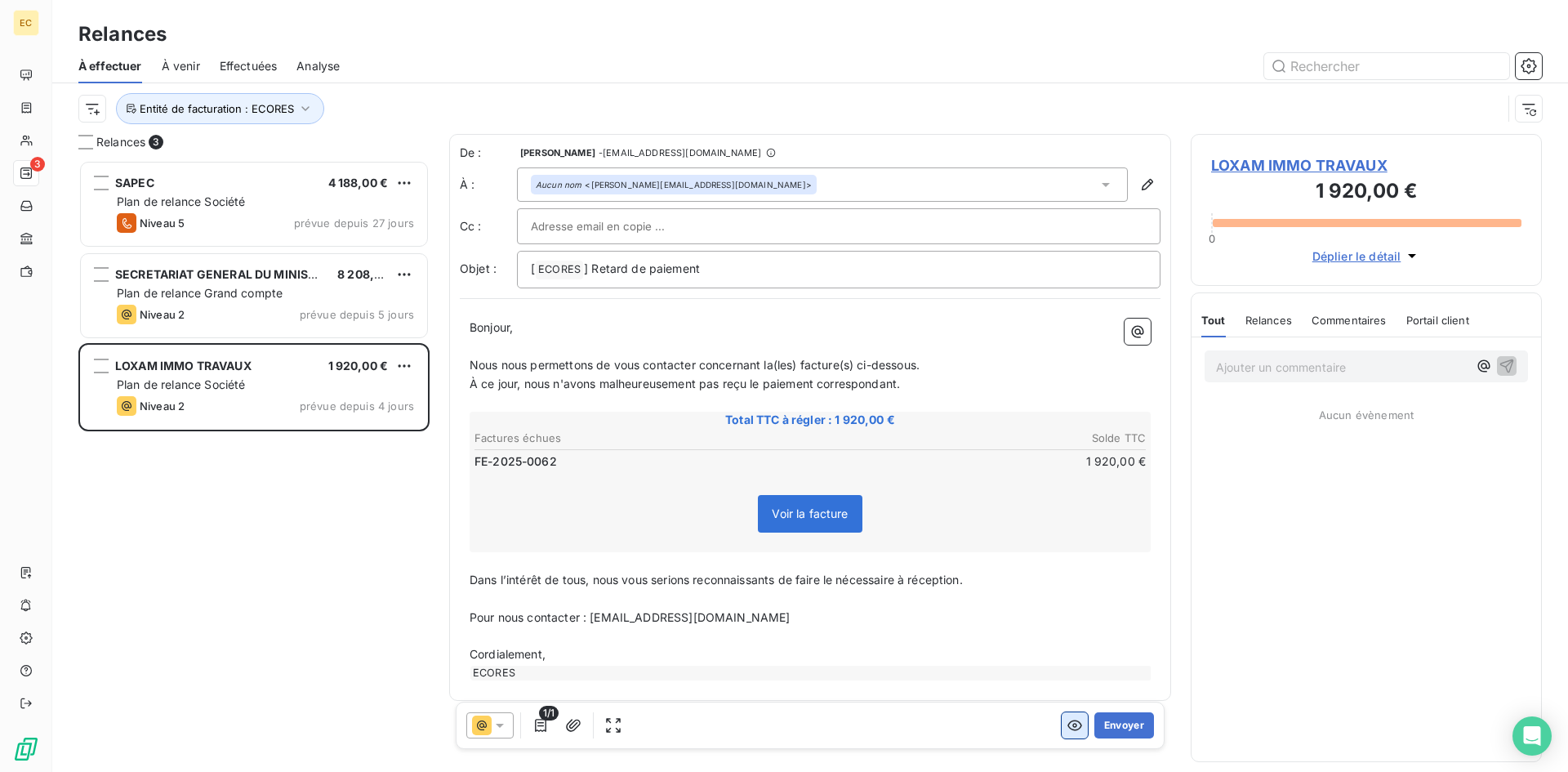
click at [1073, 730] on button "button" at bounding box center [1075, 725] width 26 height 26
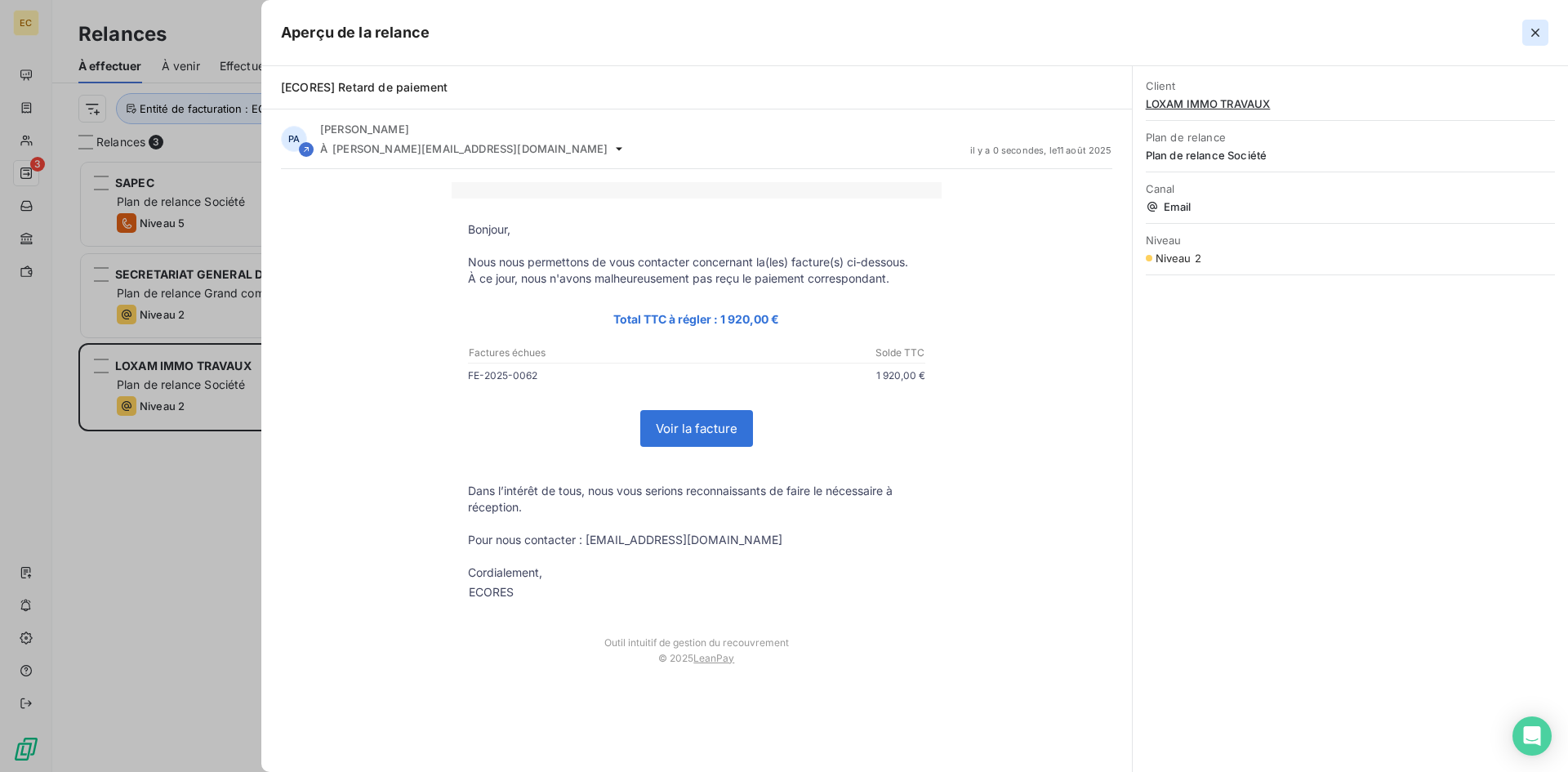
click at [1536, 25] on icon "button" at bounding box center [1535, 33] width 17 height 17
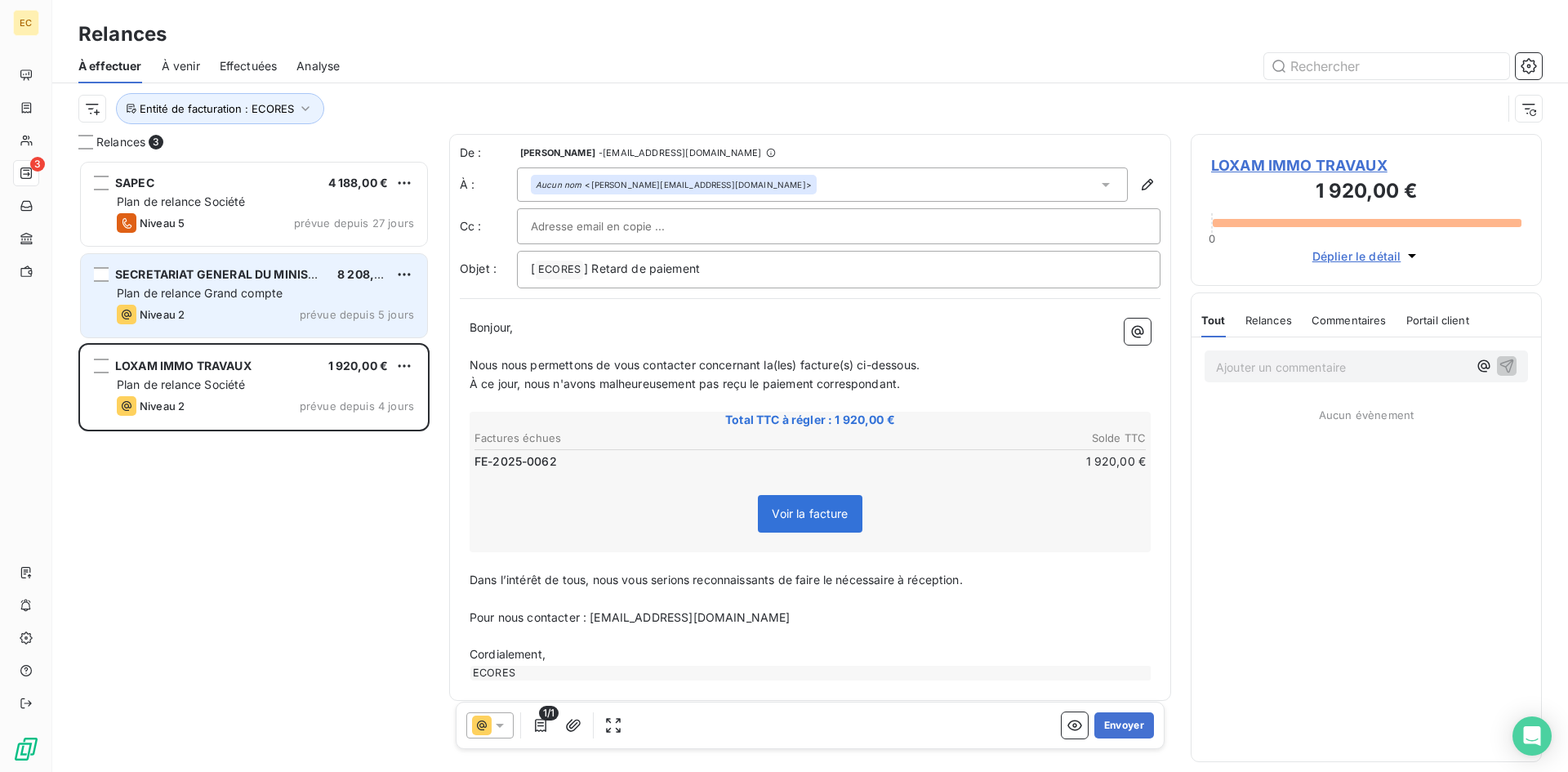
click at [187, 305] on div "Niveau 2 prévue depuis 5 jours" at bounding box center [265, 315] width 297 height 19
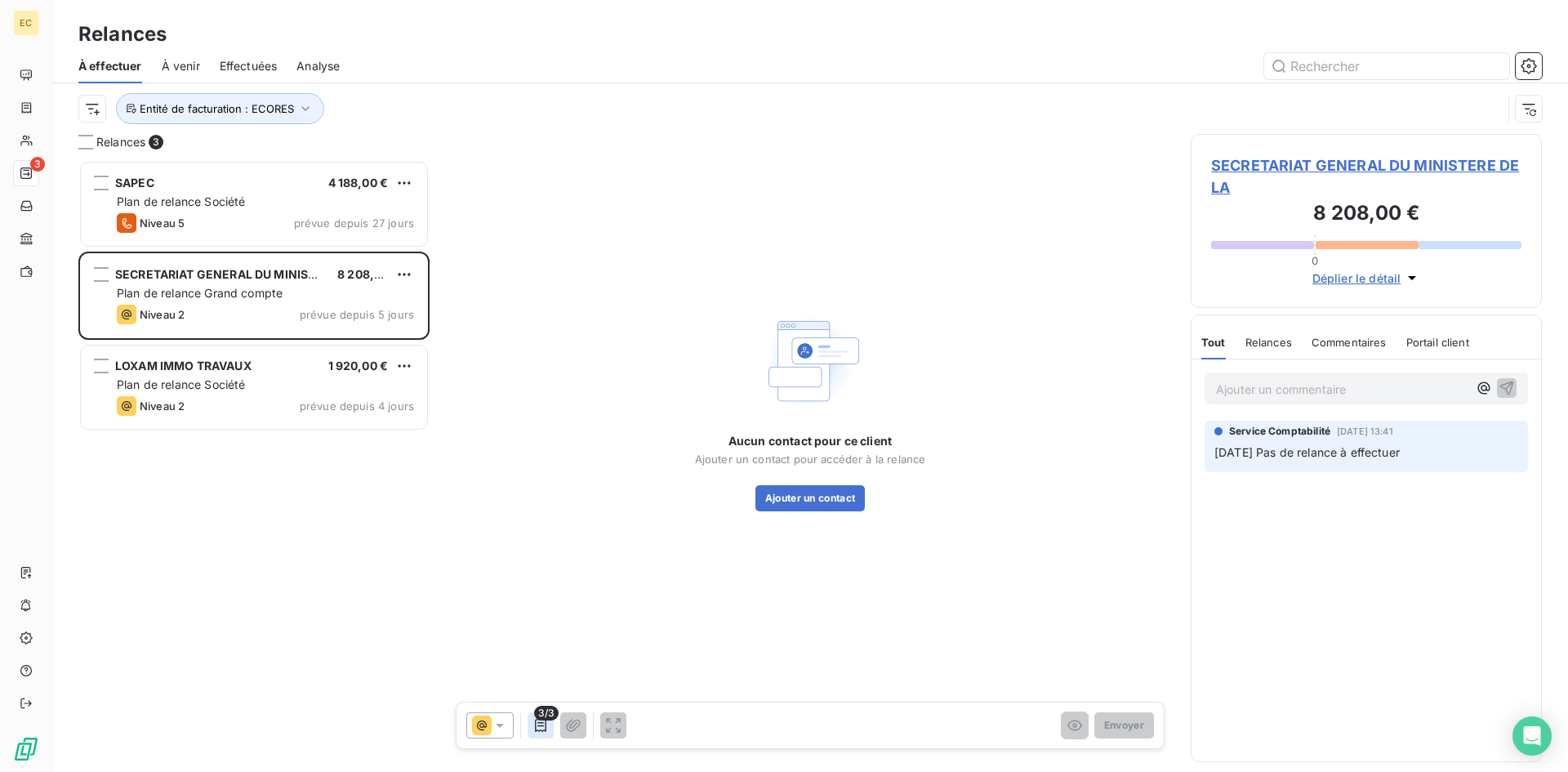
click at [541, 725] on icon "button" at bounding box center [541, 725] width 17 height 17
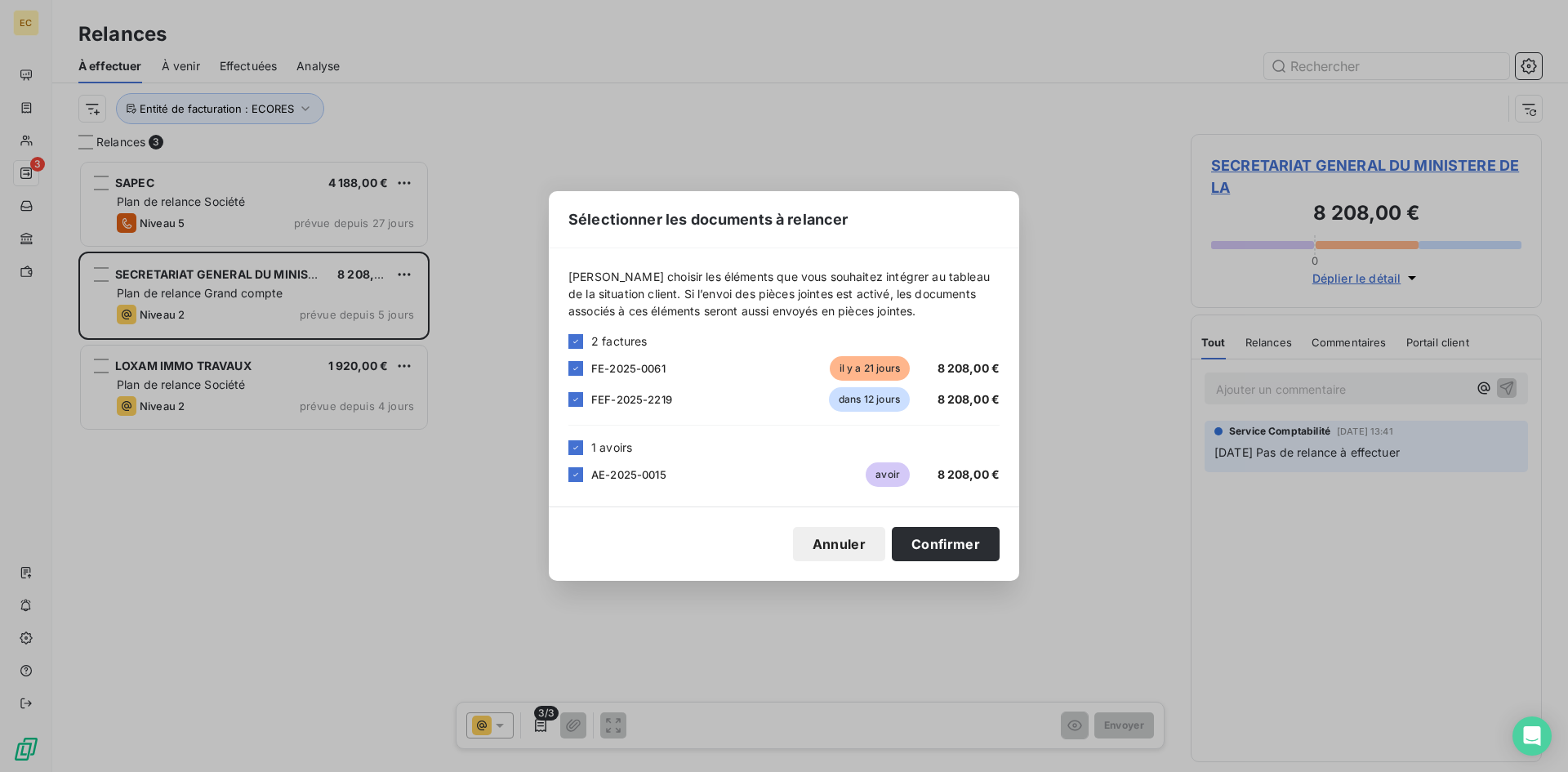
click at [34, 110] on div "Sélectionner les documents à relancer [PERSON_NAME] choisir les éléments que vo…" at bounding box center [784, 386] width 1568 height 772
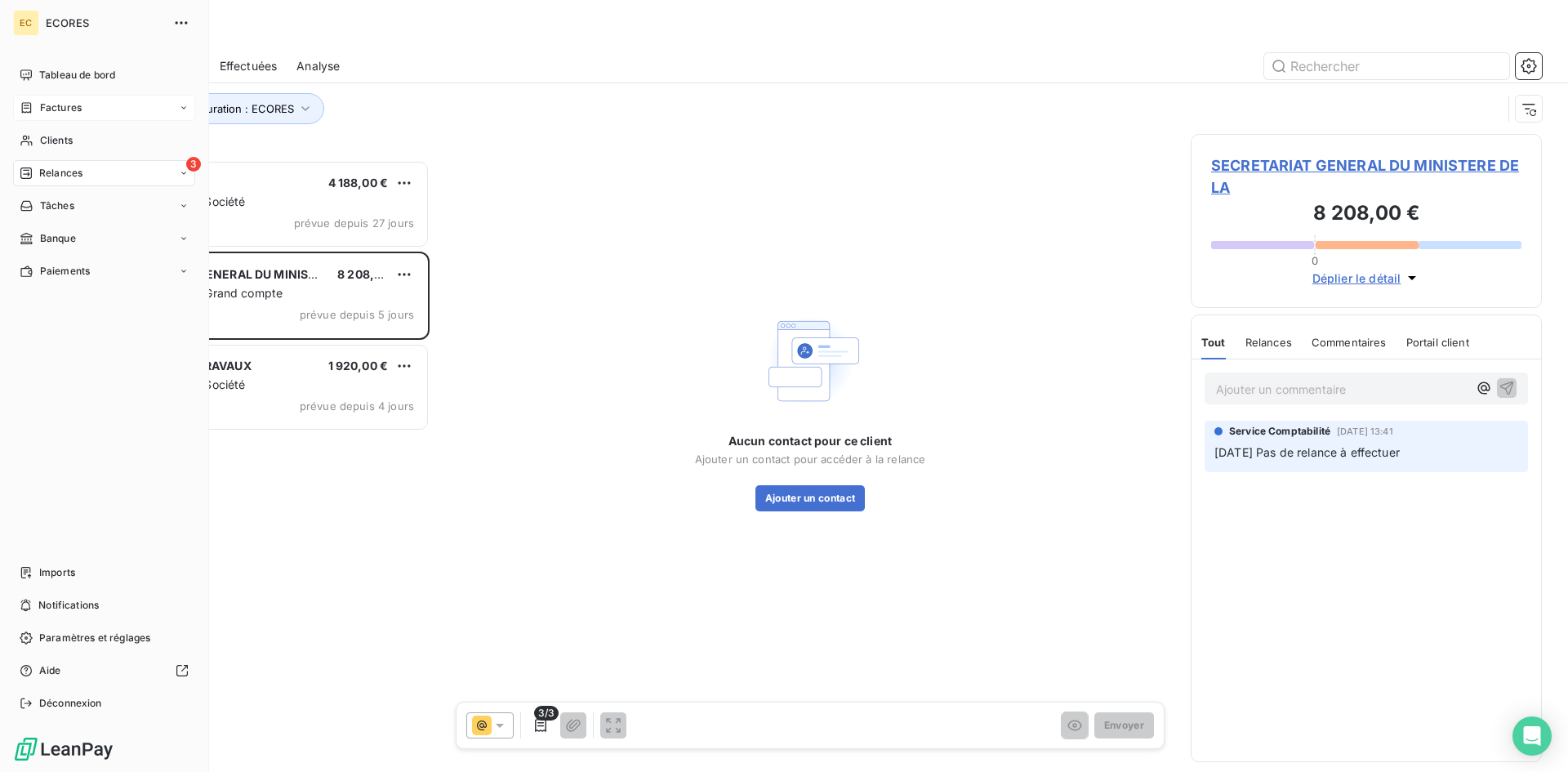
click at [58, 111] on span "Factures" at bounding box center [61, 107] width 41 height 15
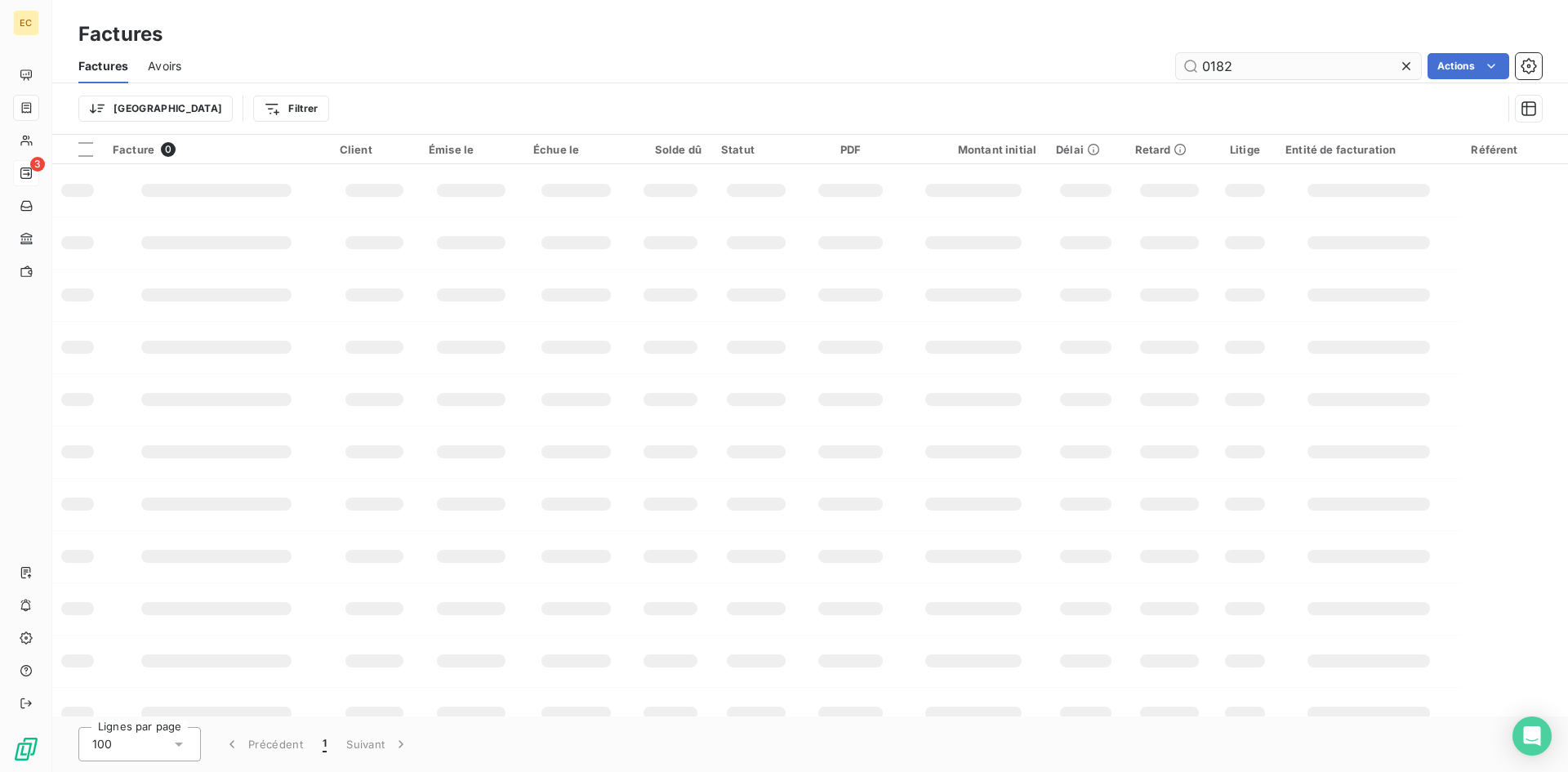
drag, startPoint x: 1271, startPoint y: 66, endPoint x: 1194, endPoint y: 64, distance: 77.0
click at [1194, 64] on input "0182" at bounding box center [1298, 66] width 245 height 26
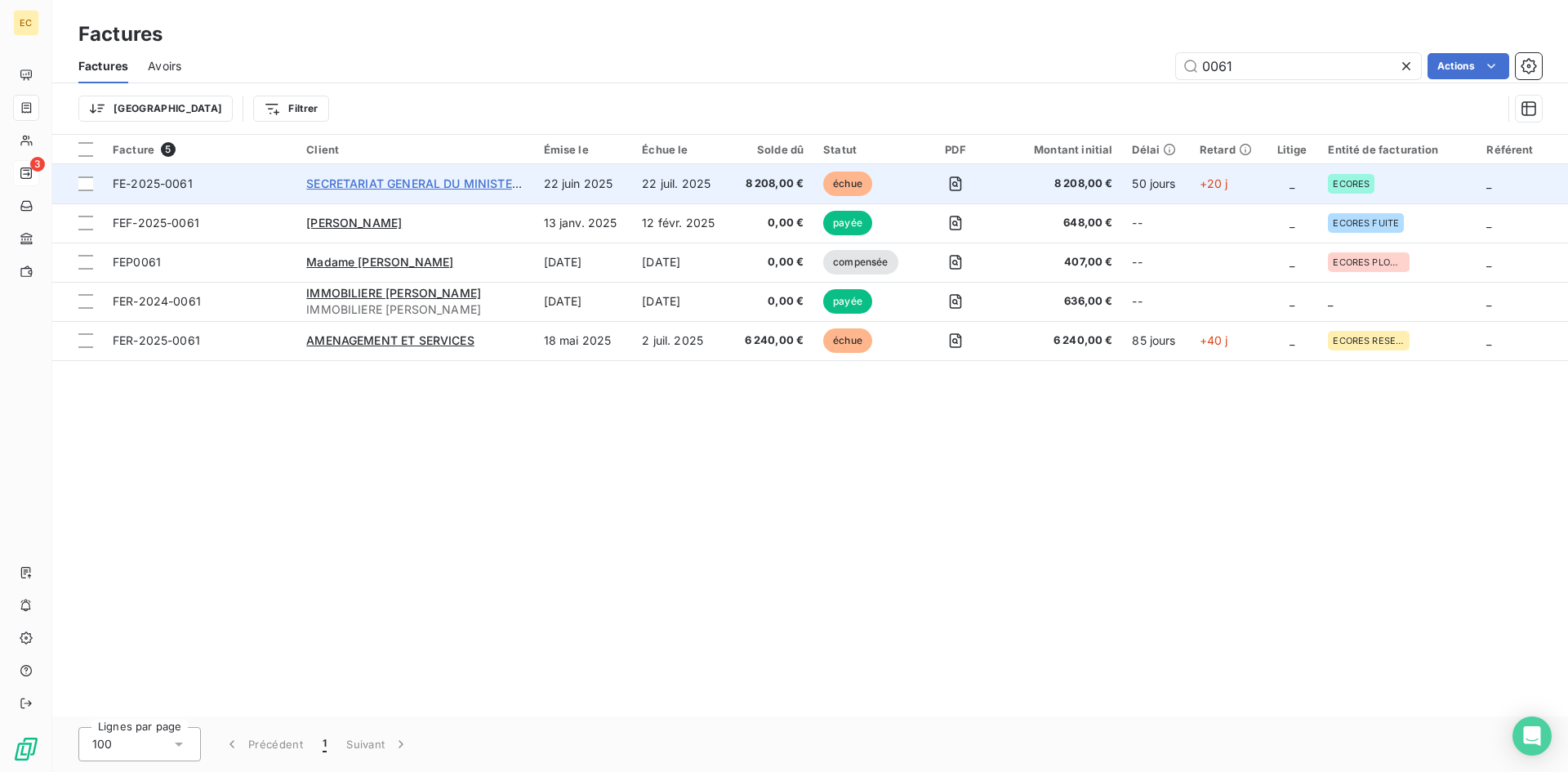
type input "0061"
click at [354, 188] on span "SECRETARIAT GENERAL DU MINISTERE DE LA" at bounding box center [434, 184] width 257 height 14
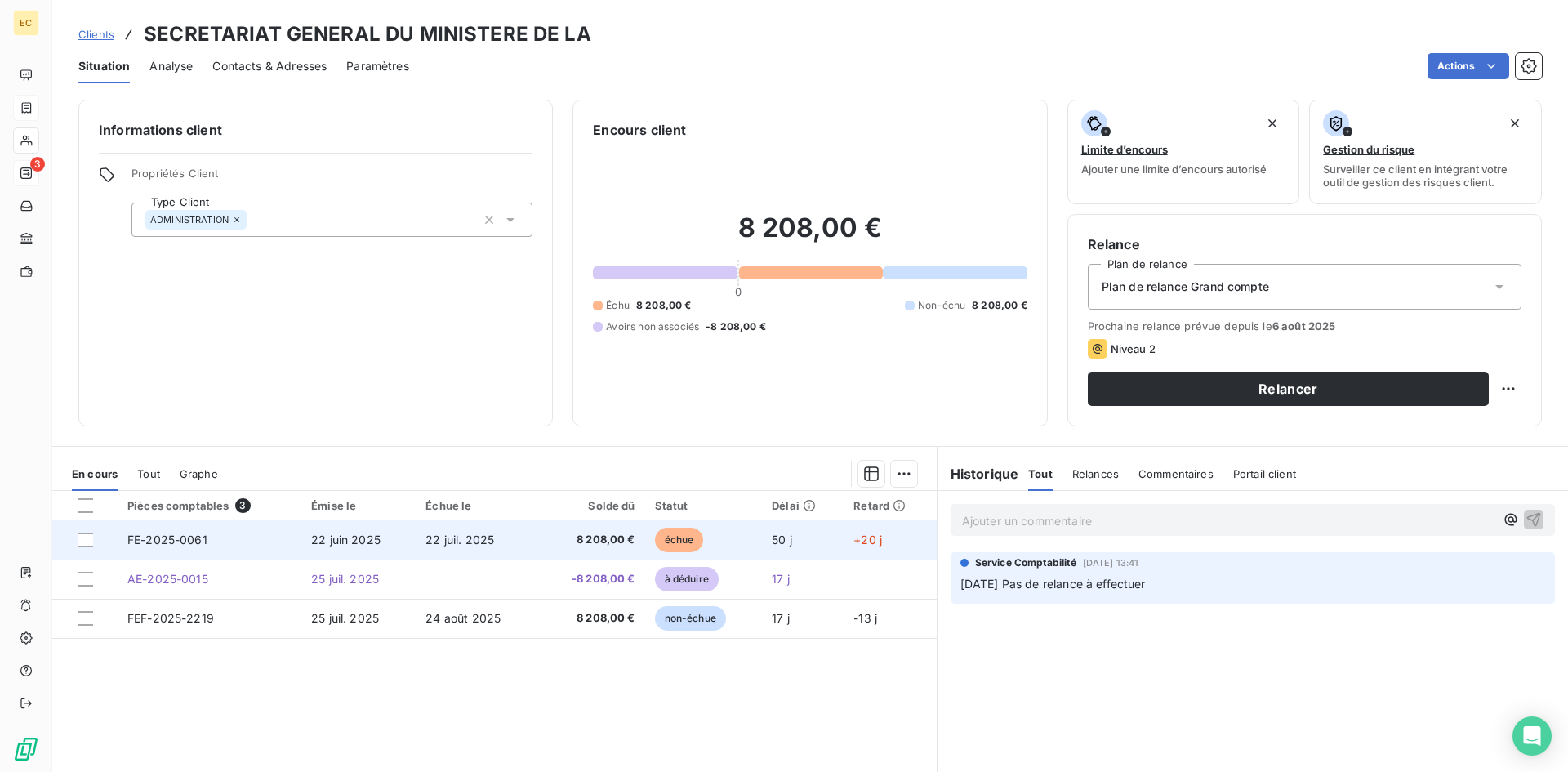
click at [221, 546] on td "FE-2025-0061" at bounding box center [209, 540] width 184 height 40
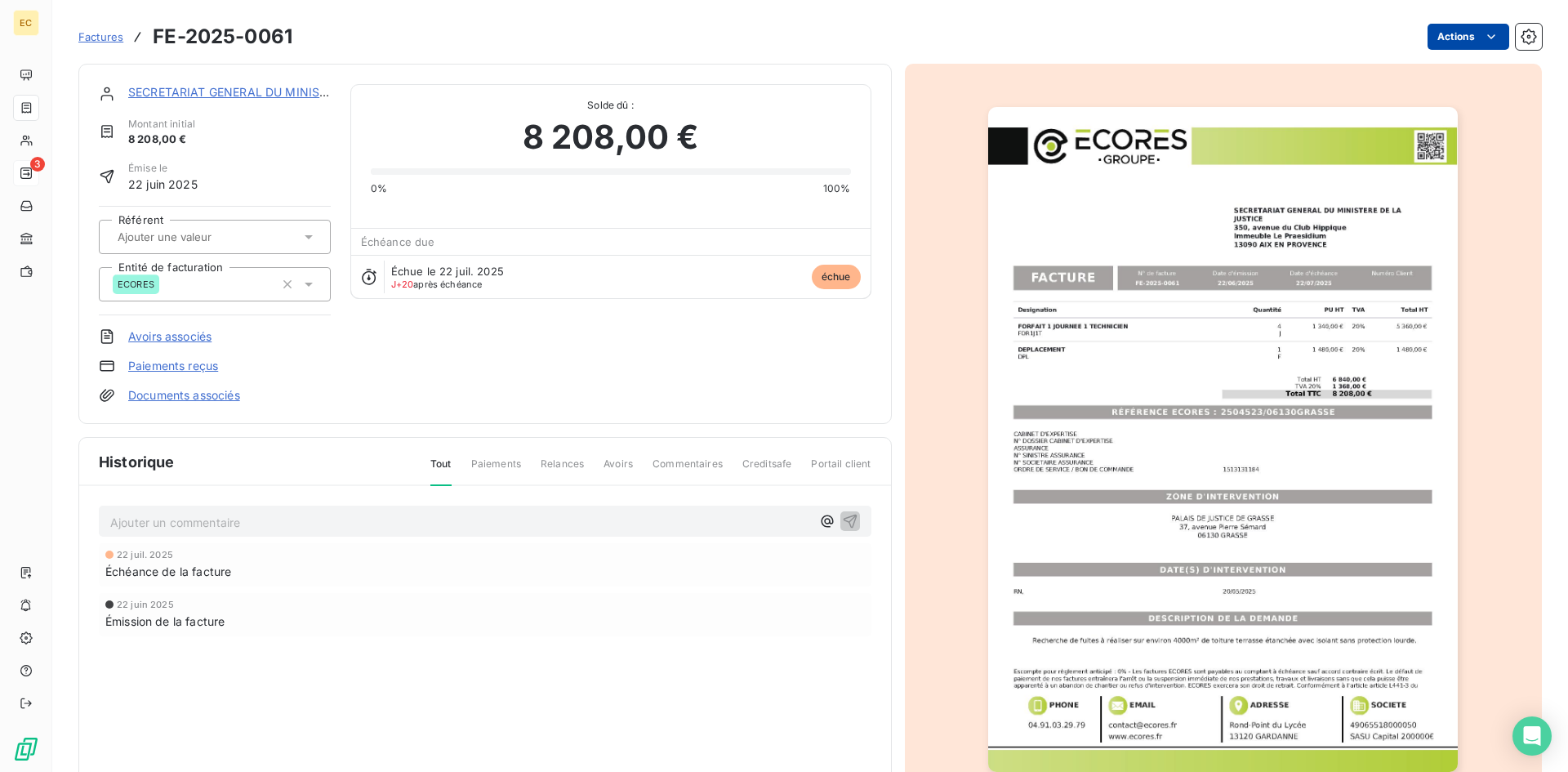
click at [1438, 39] on html "EC 3 Factures FE-2025-0061 Actions SECRETARIAT GENERAL DU MINISTERE DE LA Monta…" at bounding box center [784, 386] width 1568 height 772
click at [160, 328] on html "EC 3 Factures FE-2025-0061 Actions SECRETARIAT GENERAL DU MINISTERE DE LA Monta…" at bounding box center [784, 386] width 1568 height 772
click at [160, 334] on link "Avoirs associés" at bounding box center [170, 337] width 83 height 17
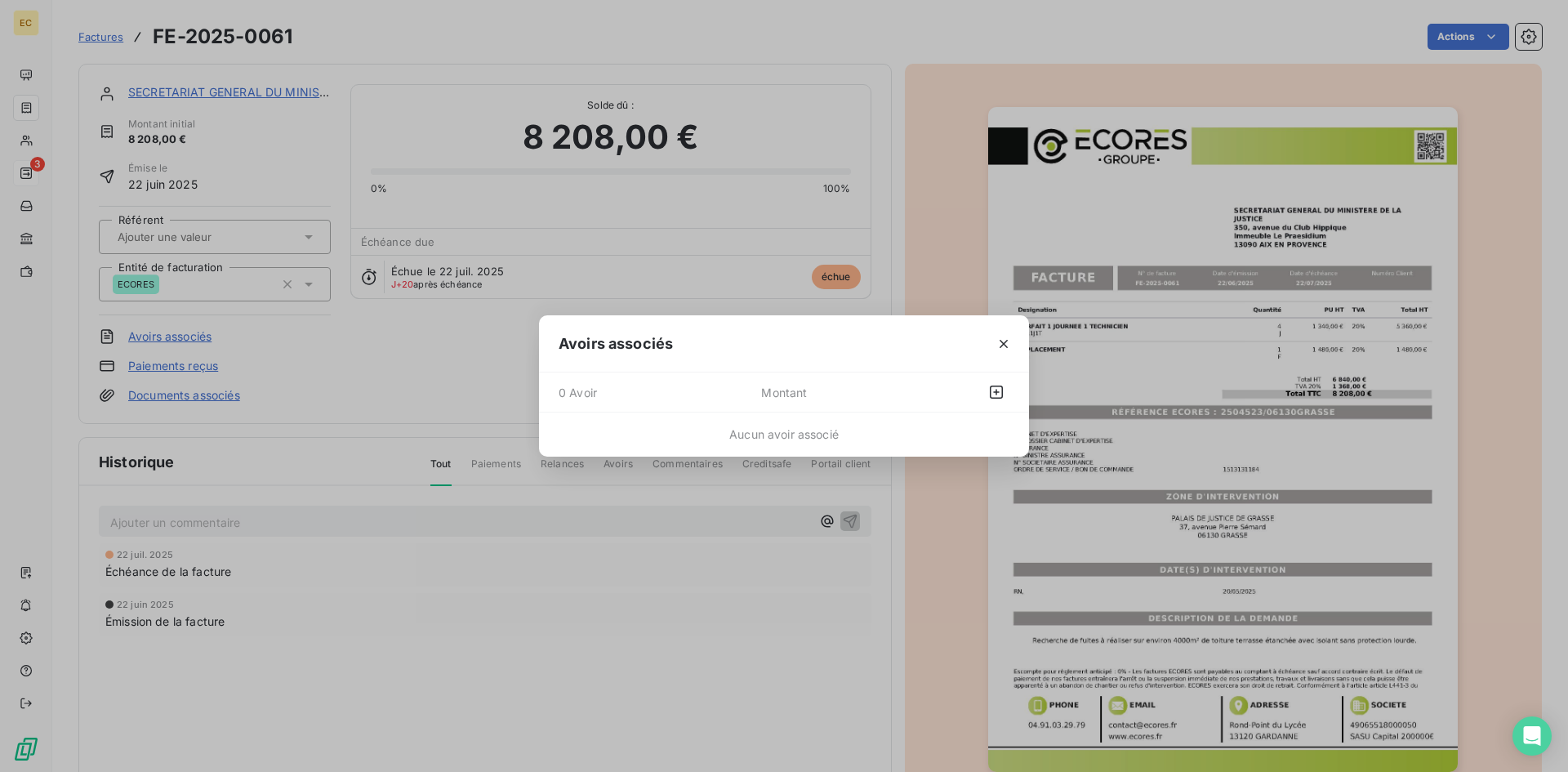
click at [657, 391] on span "0 Avoir" at bounding box center [660, 392] width 202 height 26
click at [996, 388] on icon "button" at bounding box center [996, 392] width 17 height 17
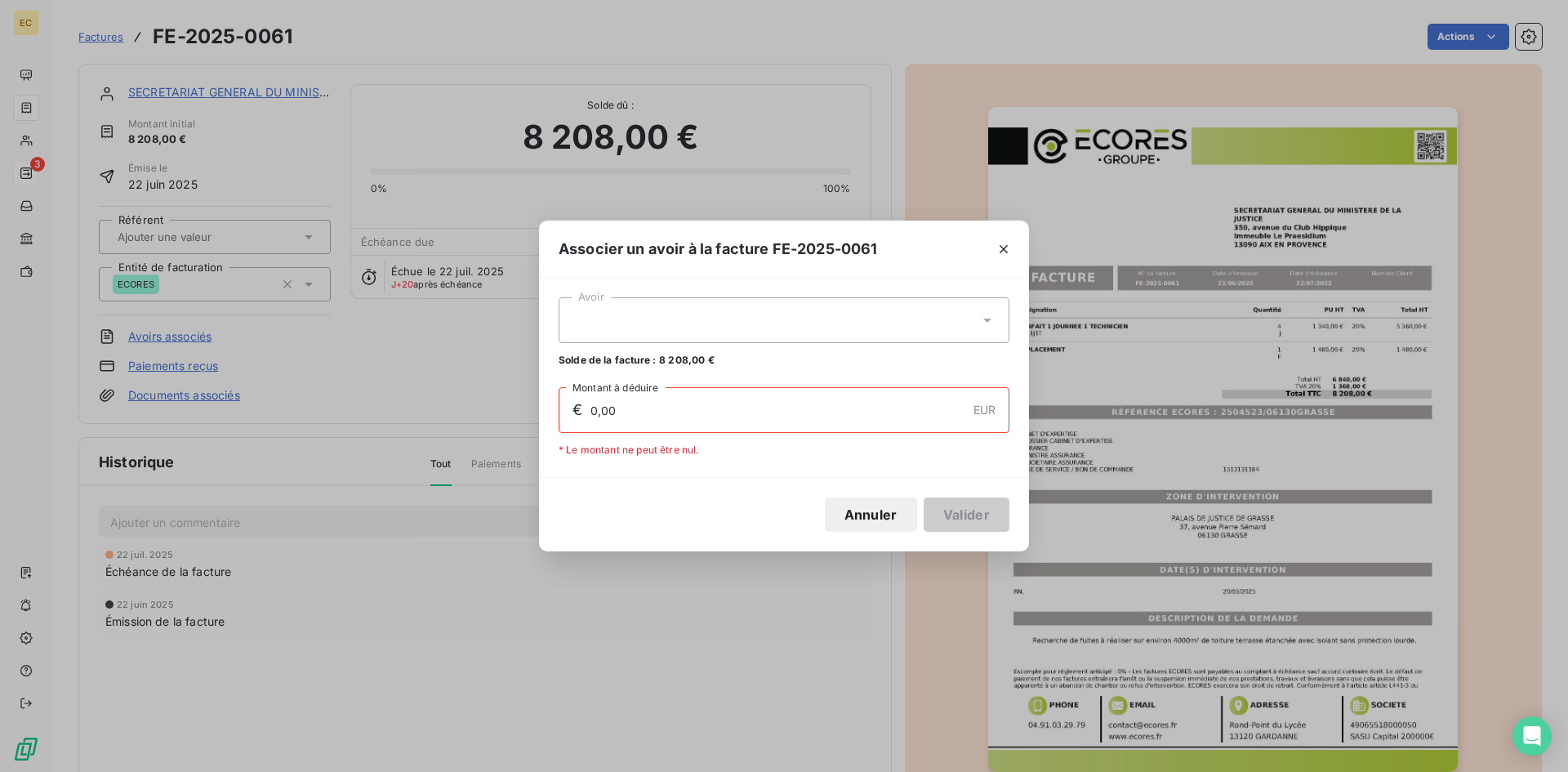
click at [990, 318] on icon at bounding box center [987, 320] width 17 height 17
click at [654, 361] on div "AE-2025-0015 8 208,00 €" at bounding box center [784, 361] width 432 height 16
type input "8 208,00"
click at [960, 521] on button "Valider" at bounding box center [967, 514] width 86 height 34
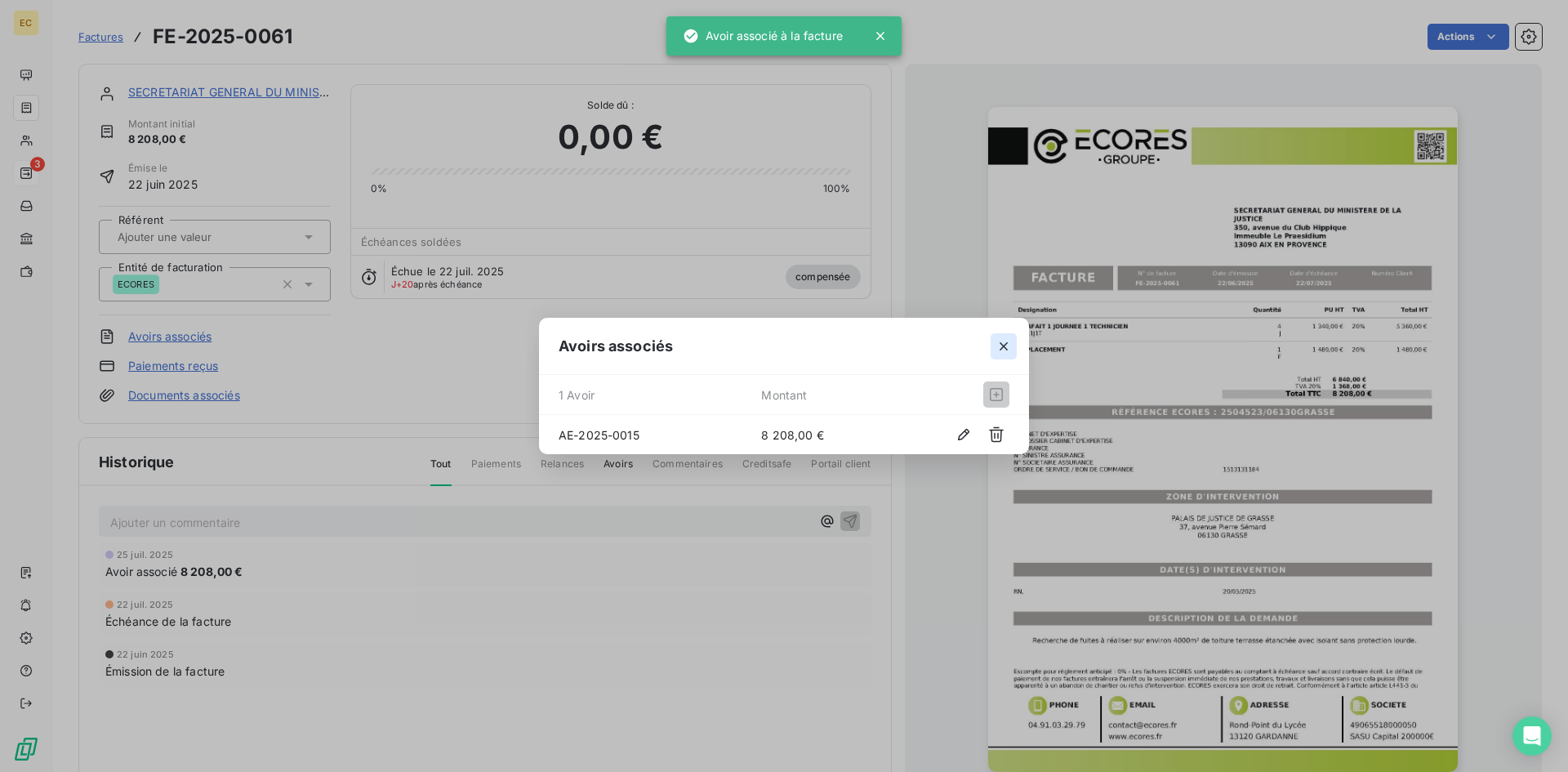
click at [1005, 346] on icon "button" at bounding box center [1003, 346] width 8 height 8
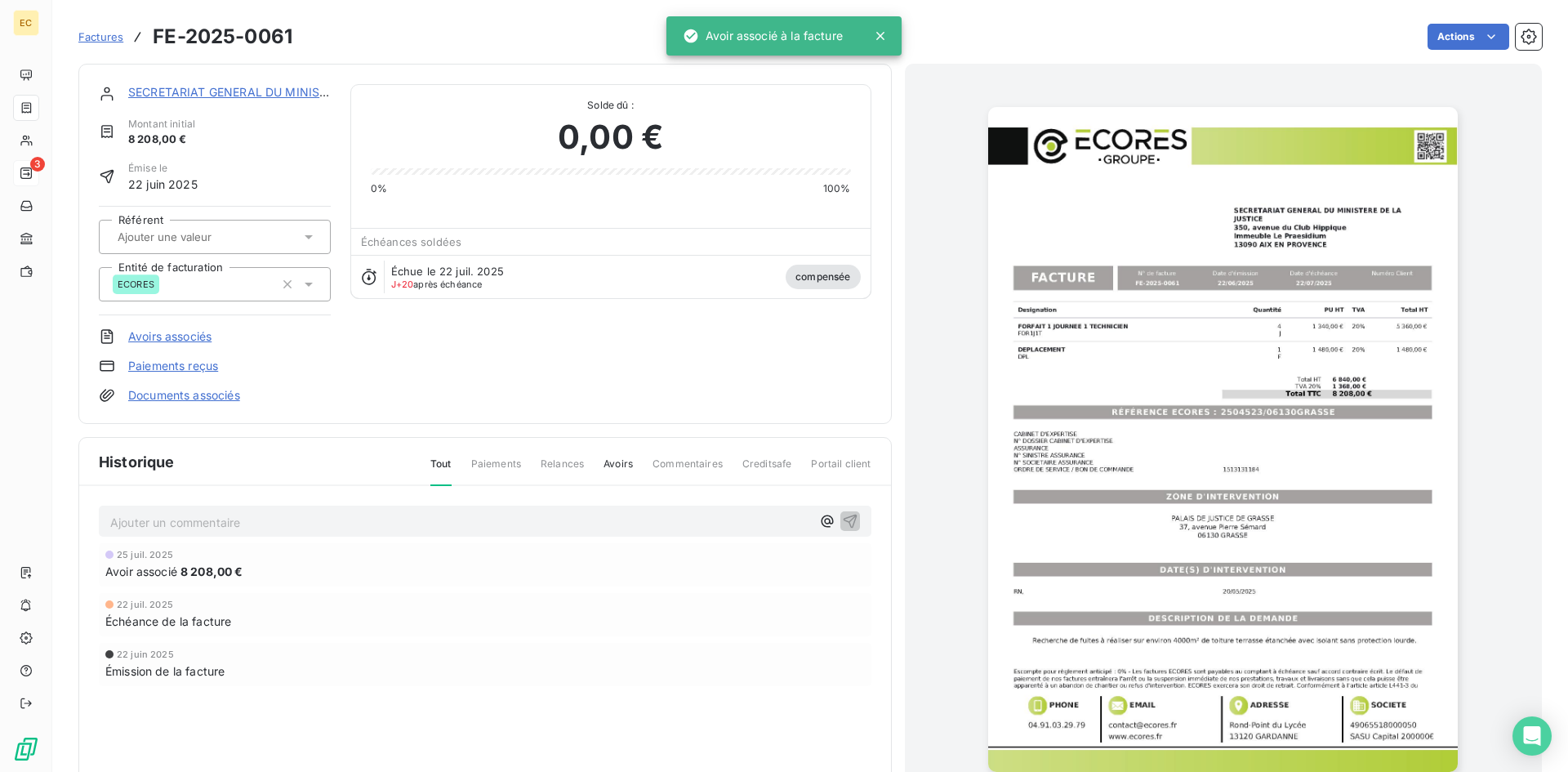
click at [171, 92] on link "SECRETARIAT GENERAL DU MINISTERE DE LA" at bounding box center [257, 92] width 257 height 14
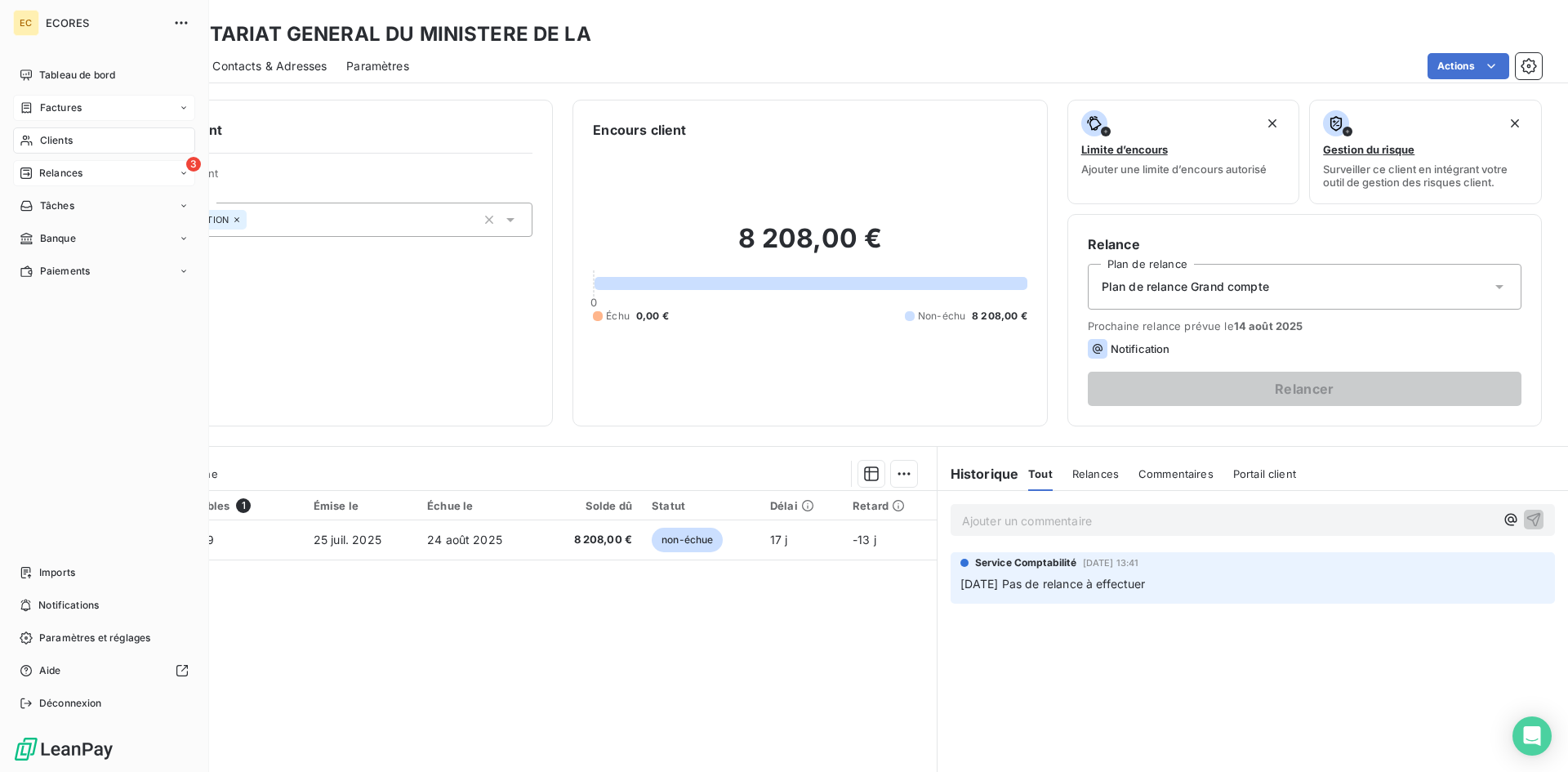
click at [80, 172] on span "Relances" at bounding box center [61, 173] width 43 height 15
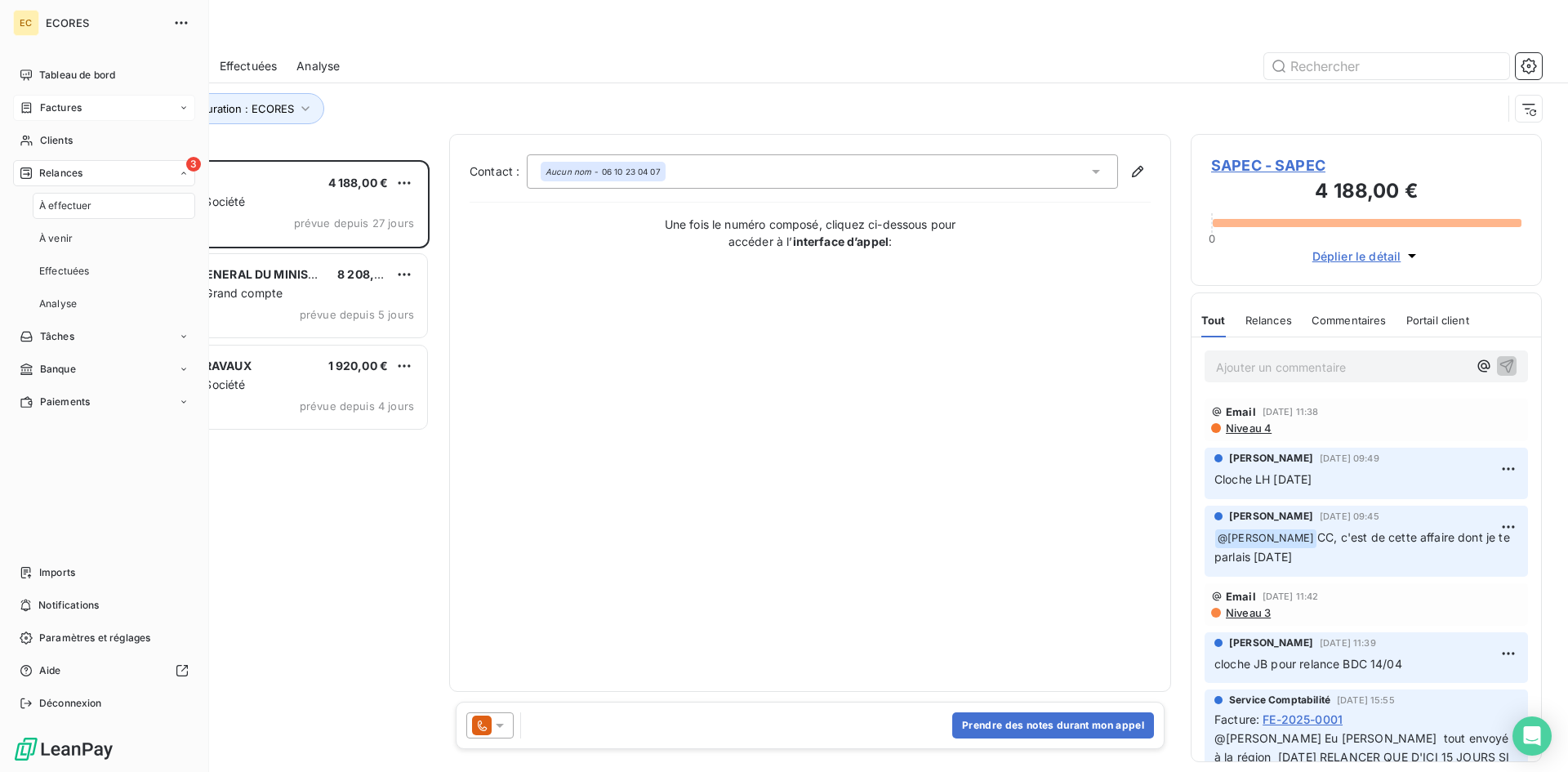
scroll to position [600, 339]
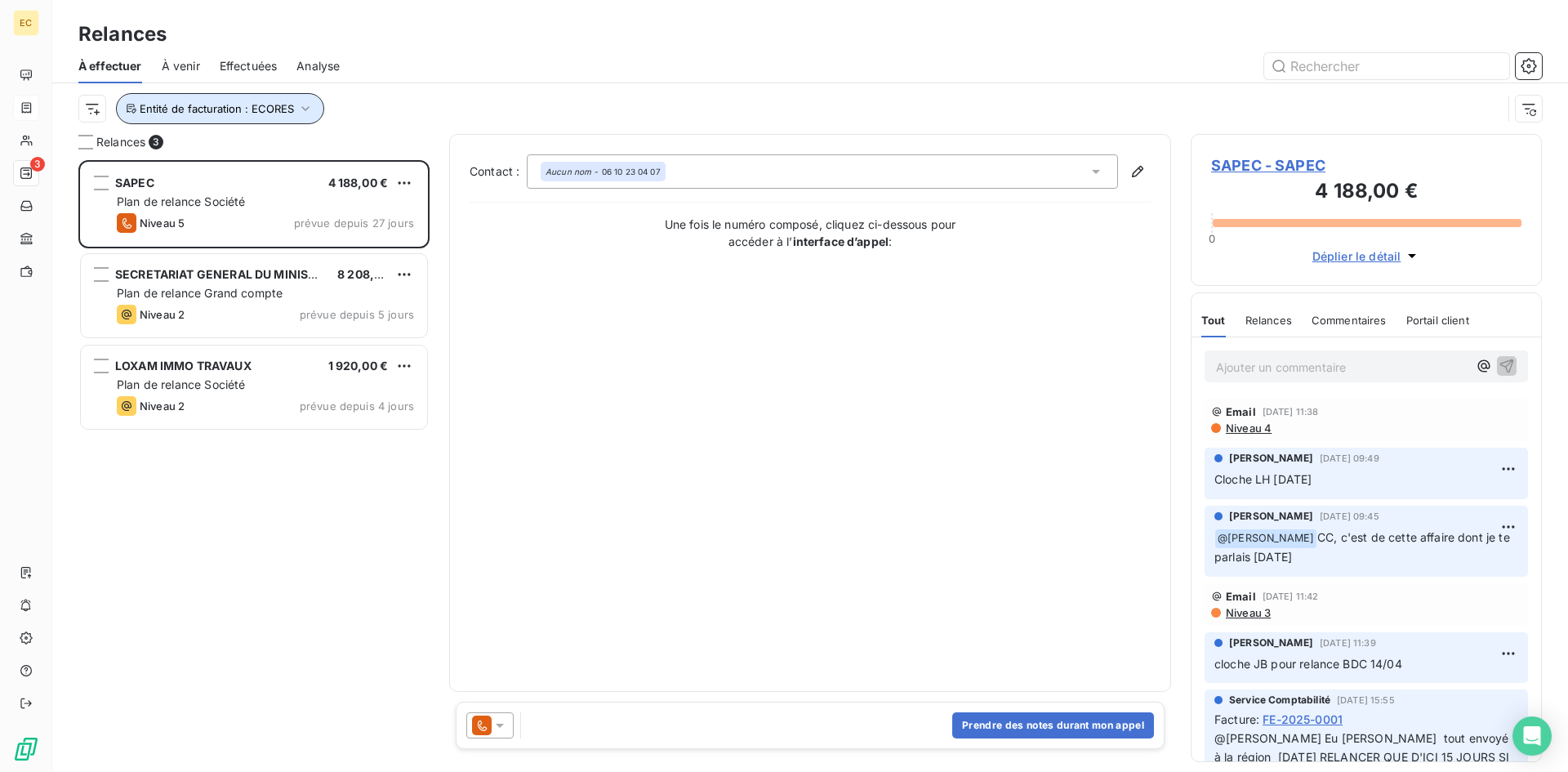
click at [307, 104] on icon "button" at bounding box center [305, 108] width 17 height 17
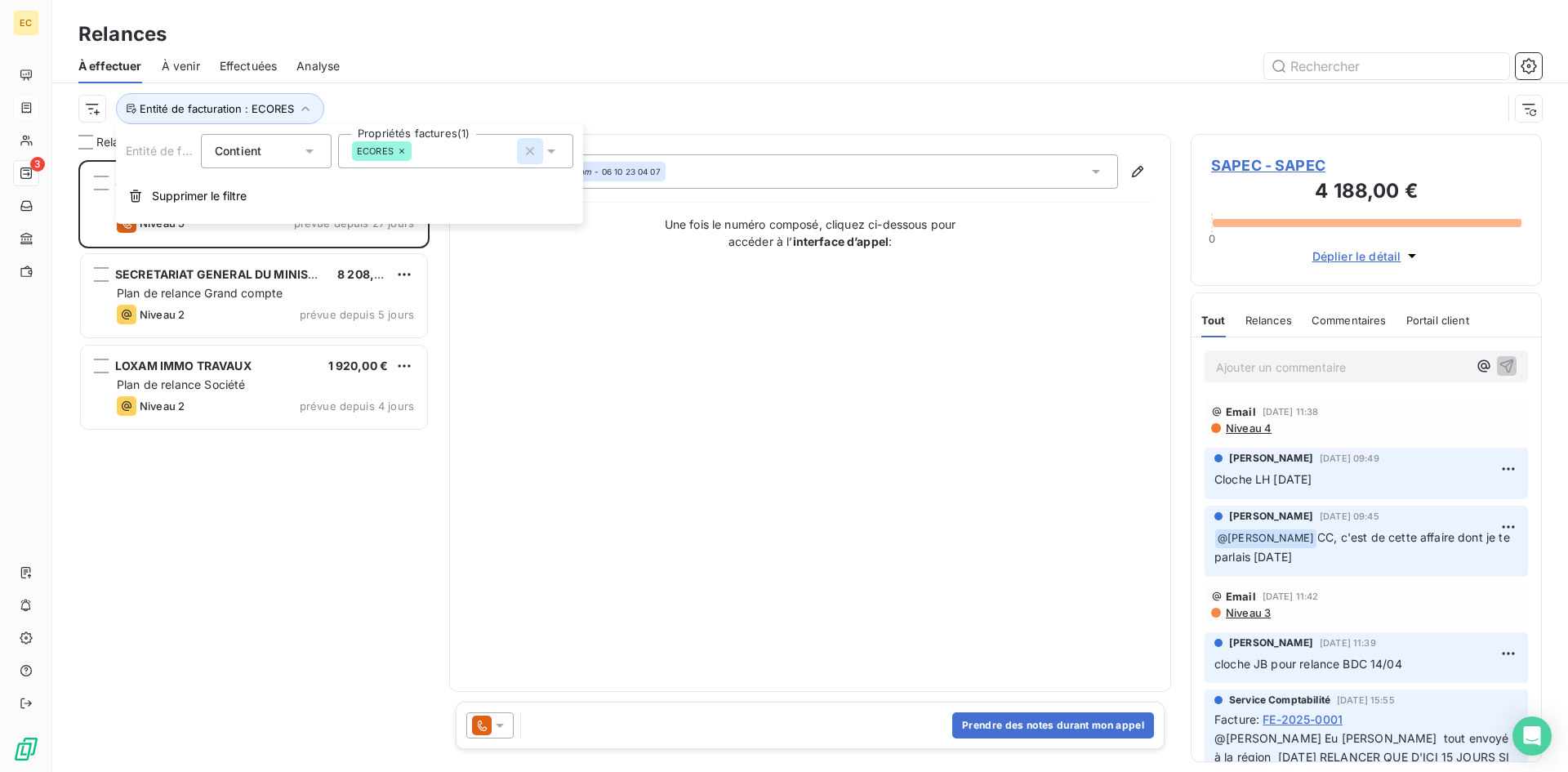
click at [528, 151] on icon "button" at bounding box center [530, 151] width 17 height 17
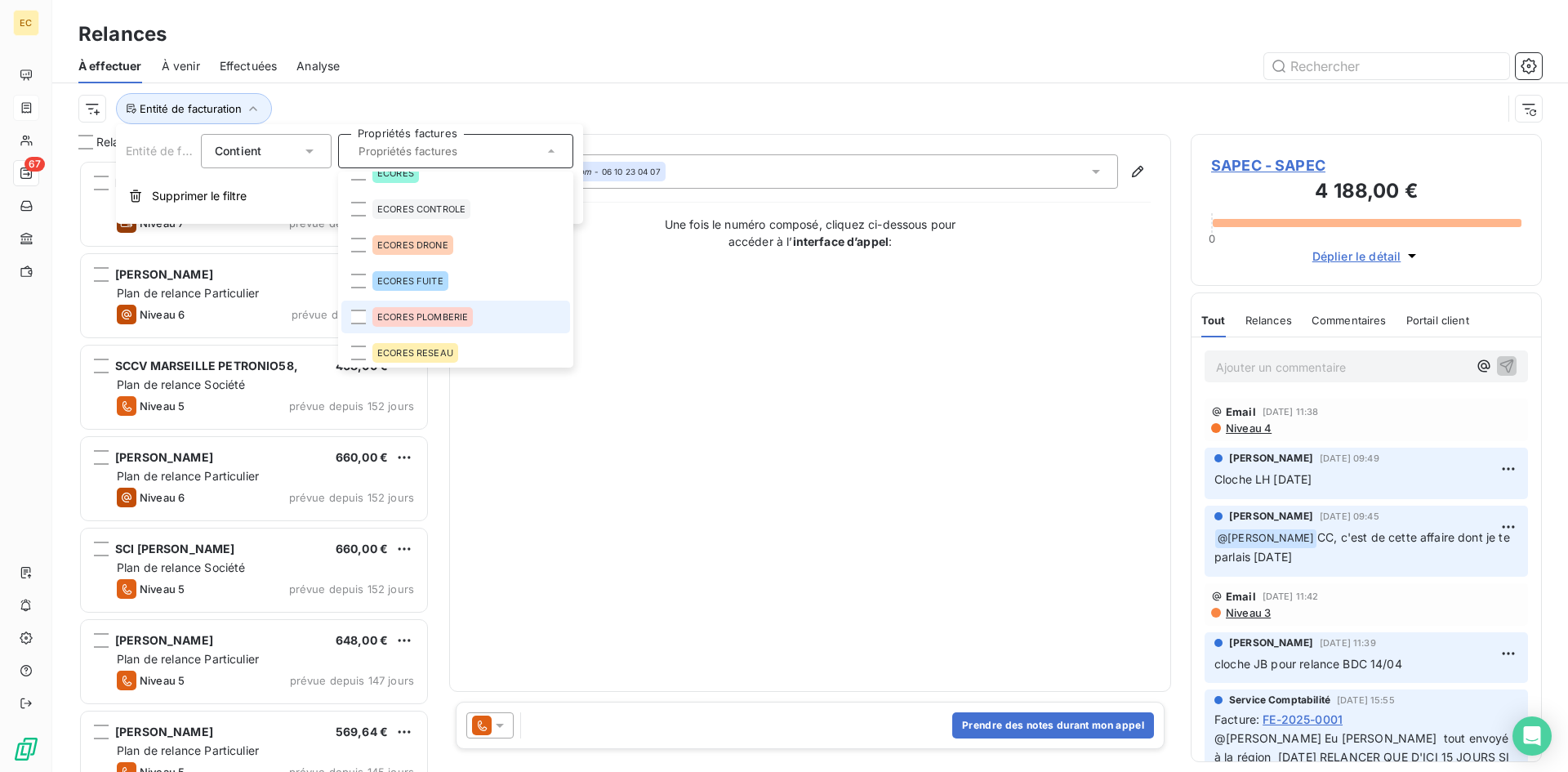
scroll to position [23, 0]
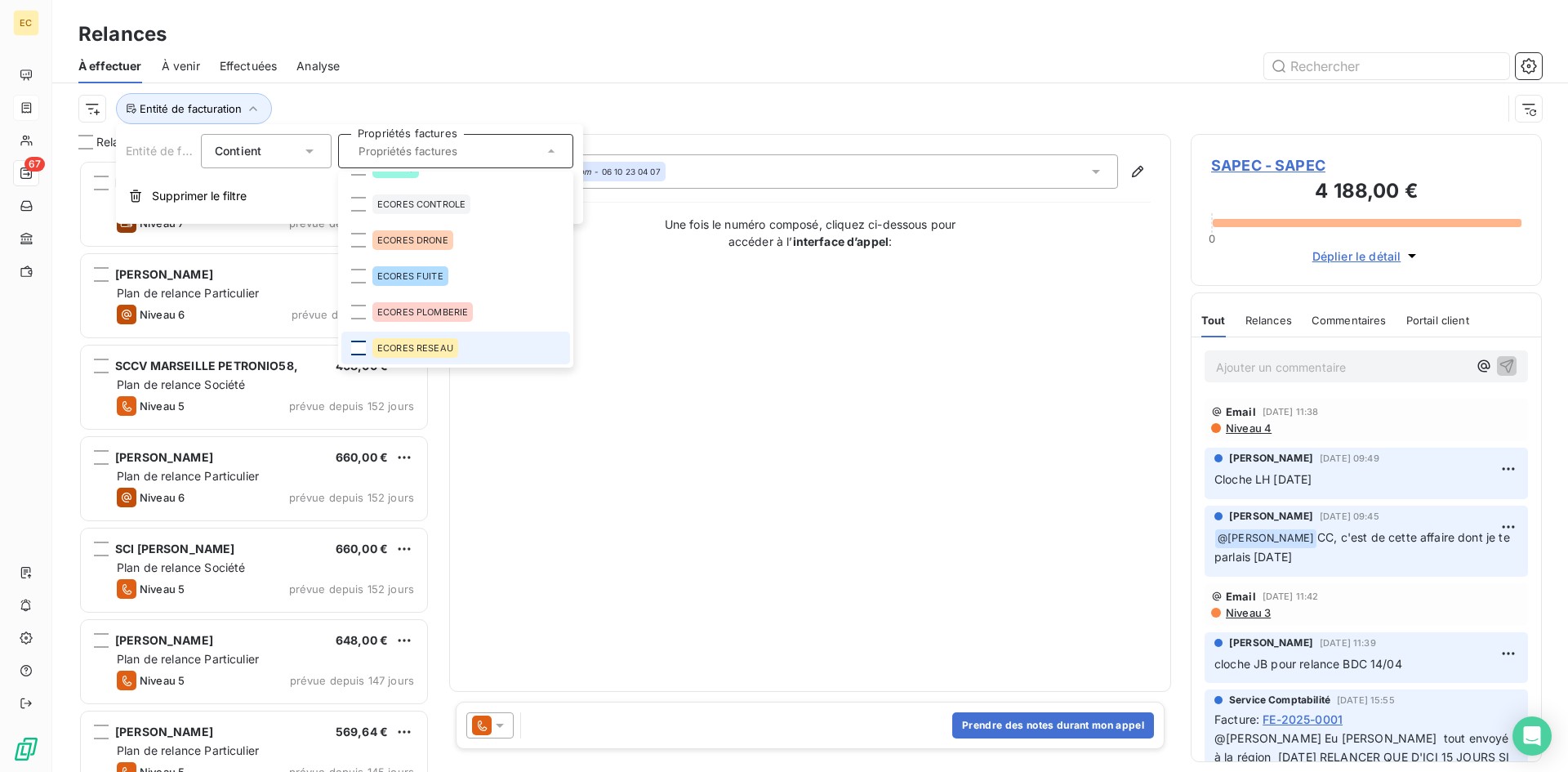
click at [357, 353] on div at bounding box center [359, 348] width 15 height 15
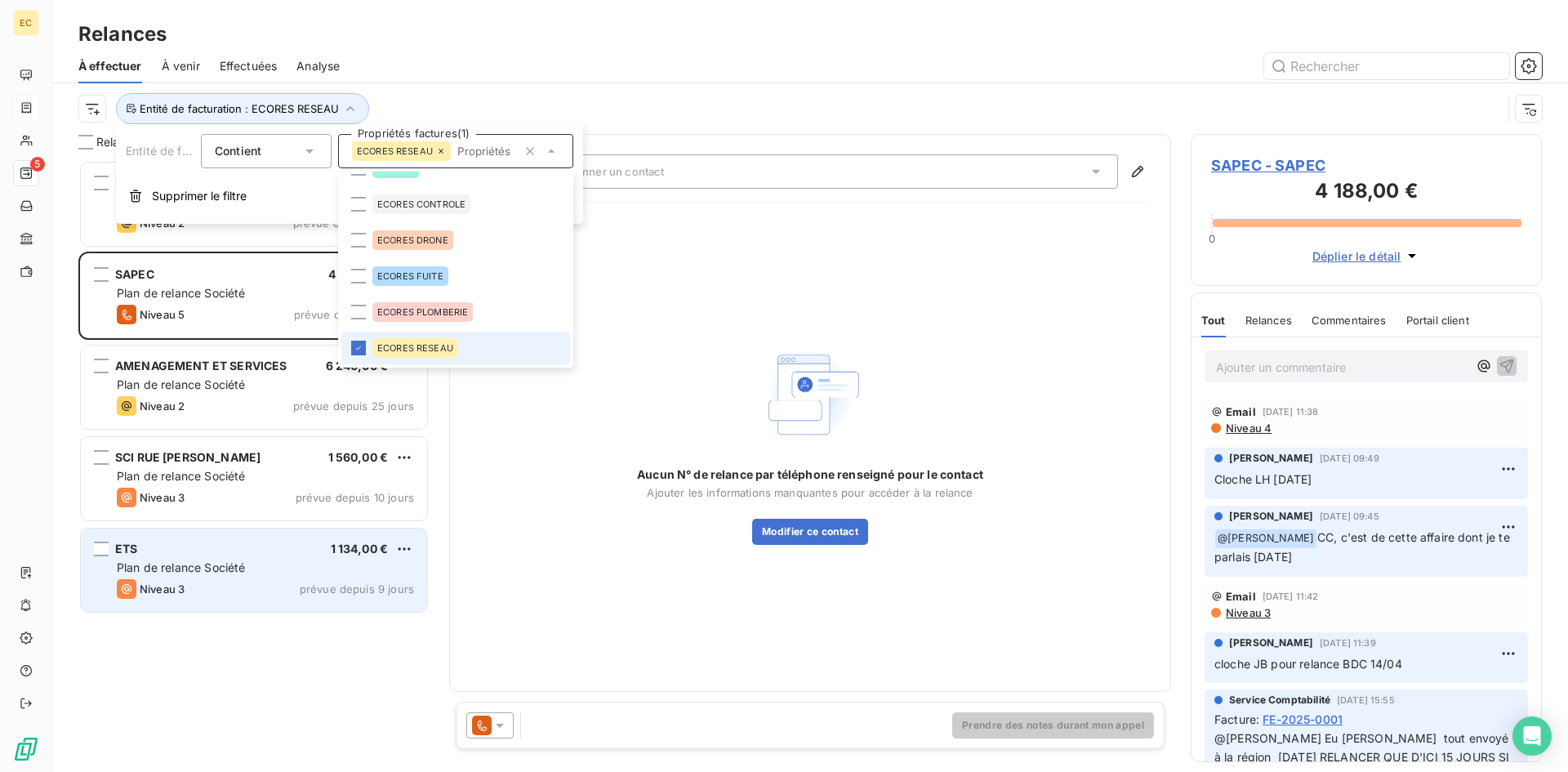
scroll to position [600, 339]
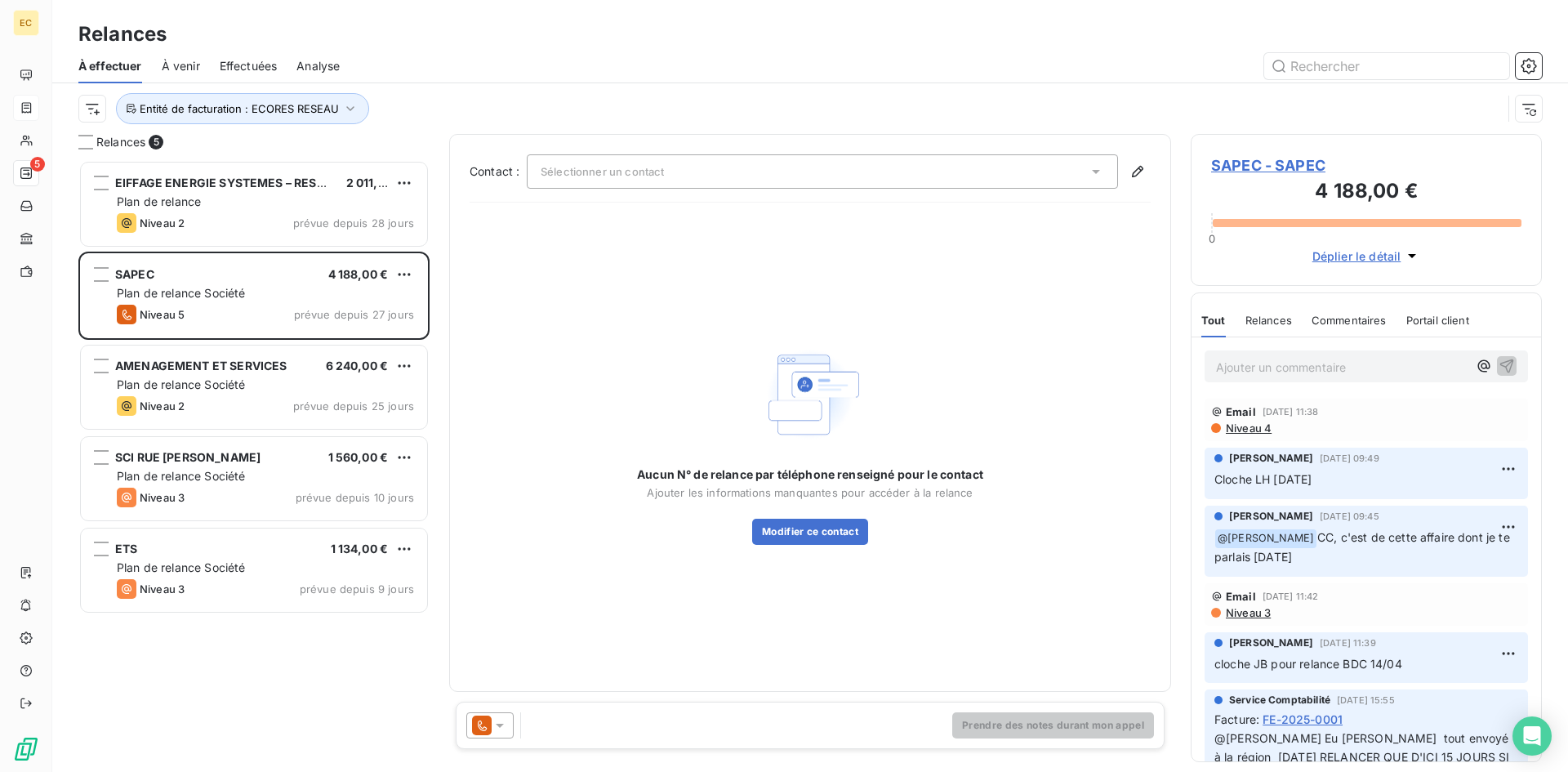
click at [254, 695] on div "EIFFAGE ENERGIE SYSTEMES – RESEAU MOBILE SUD 2 011,20 € Plan de relance Niveau …" at bounding box center [254, 466] width 352 height 612
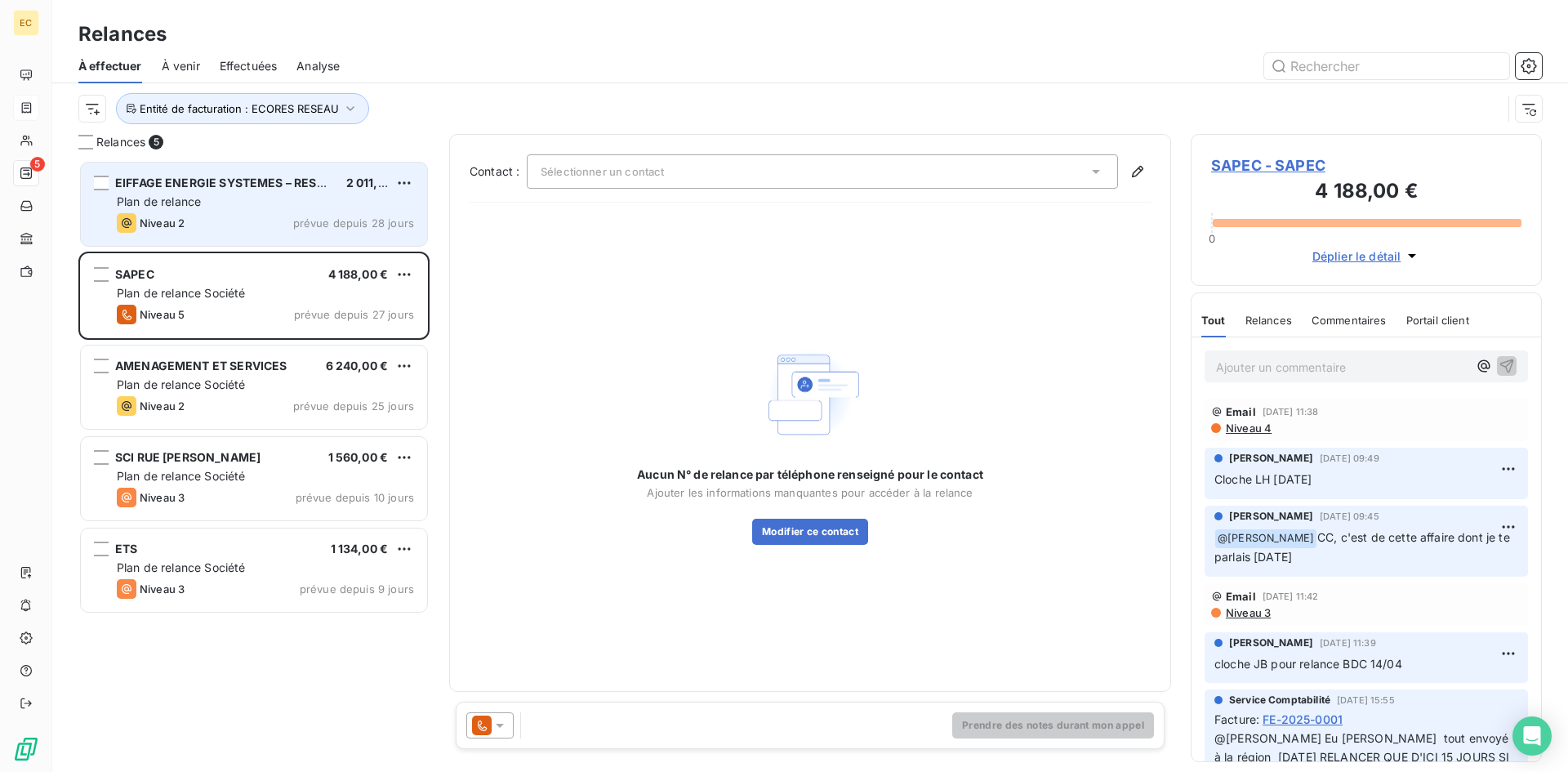
click at [200, 213] on div "EIFFAGE ENERGIE SYSTEMES – RESEAU MOBILE SUD 2 011,20 € Plan de relance Niveau …" at bounding box center [254, 204] width 346 height 84
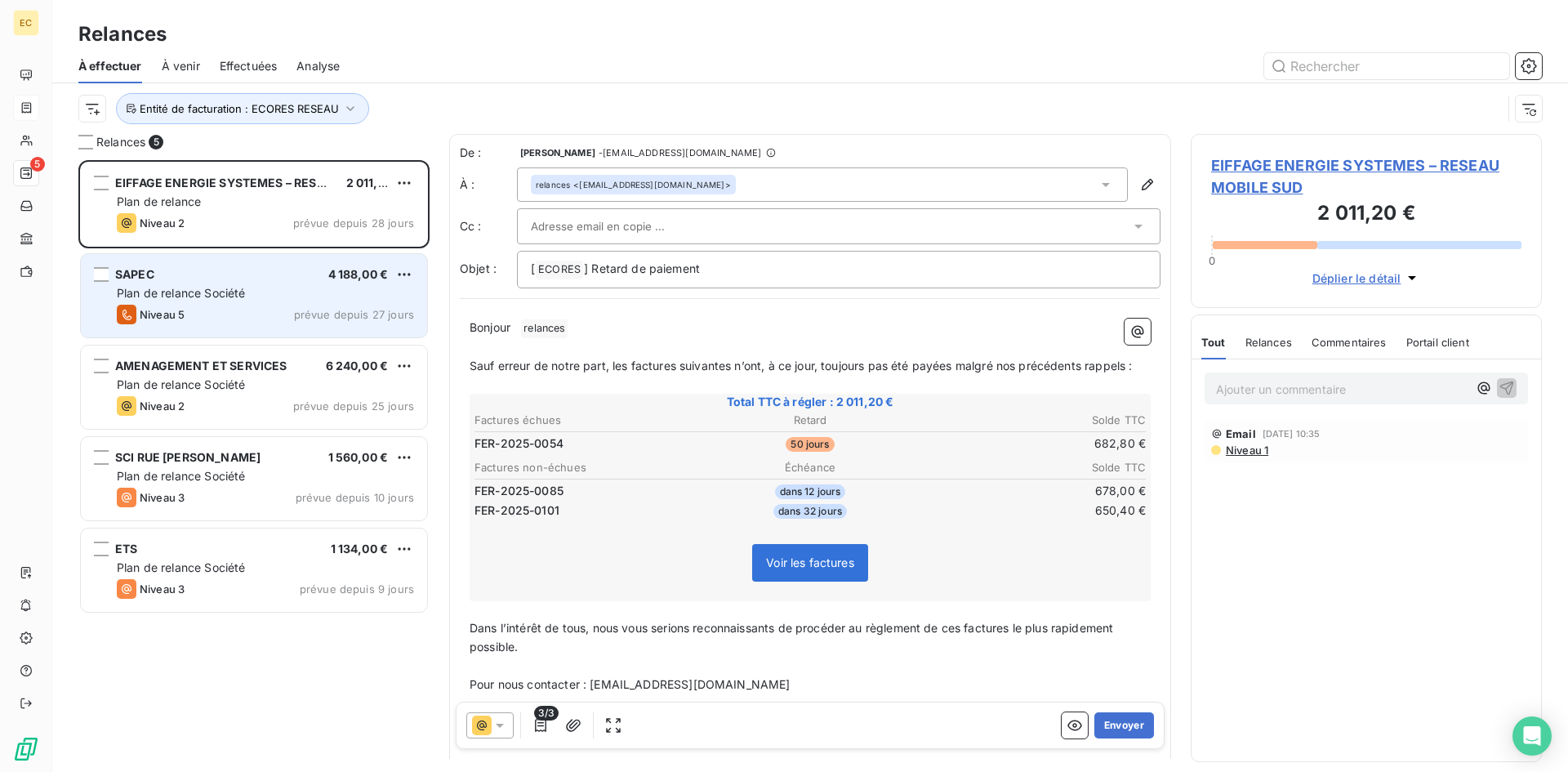
click at [193, 276] on div "SAPEC 4 188,00 €" at bounding box center [265, 274] width 297 height 15
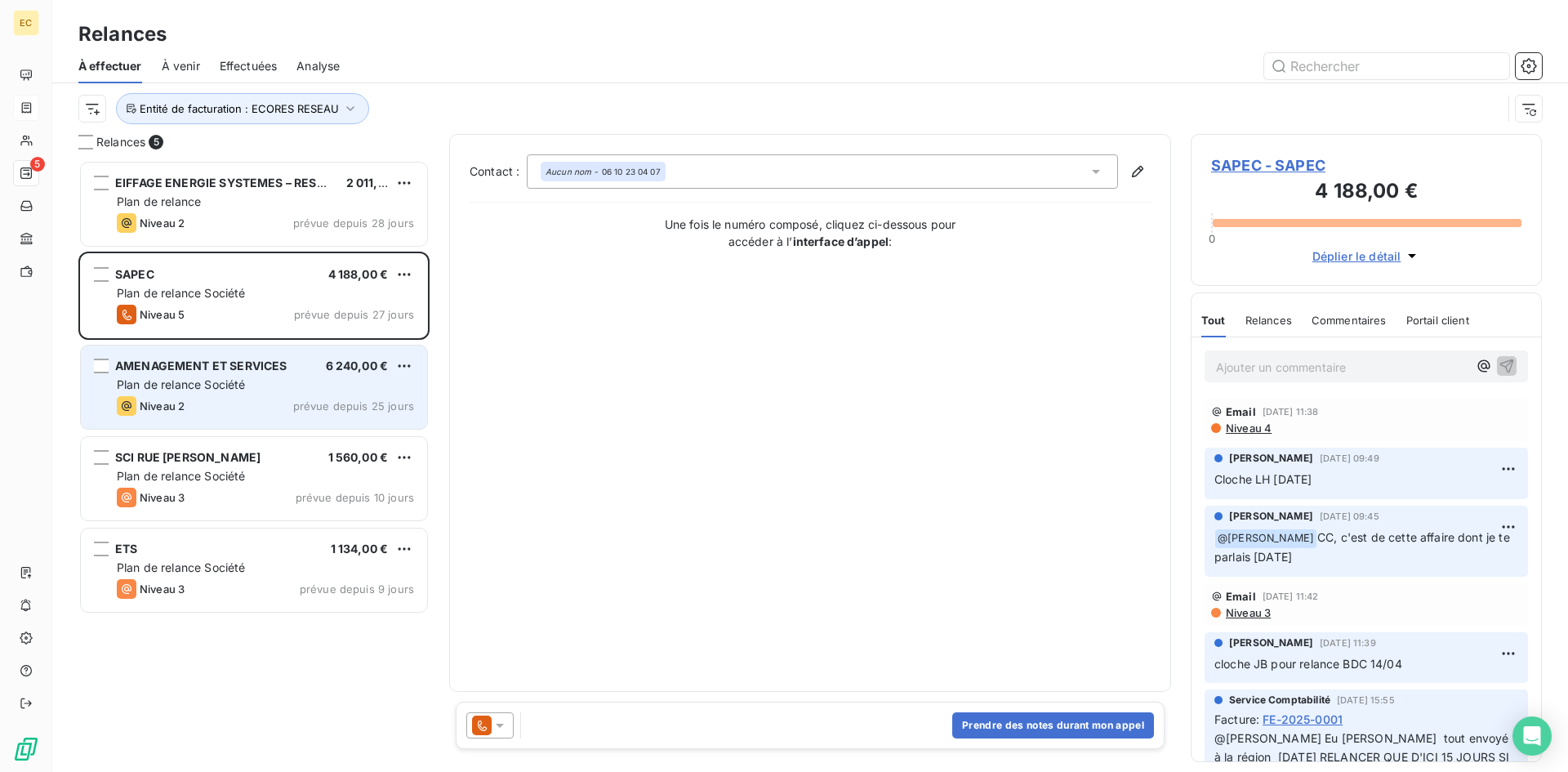
click at [170, 406] on span "Niveau 2" at bounding box center [162, 405] width 45 height 13
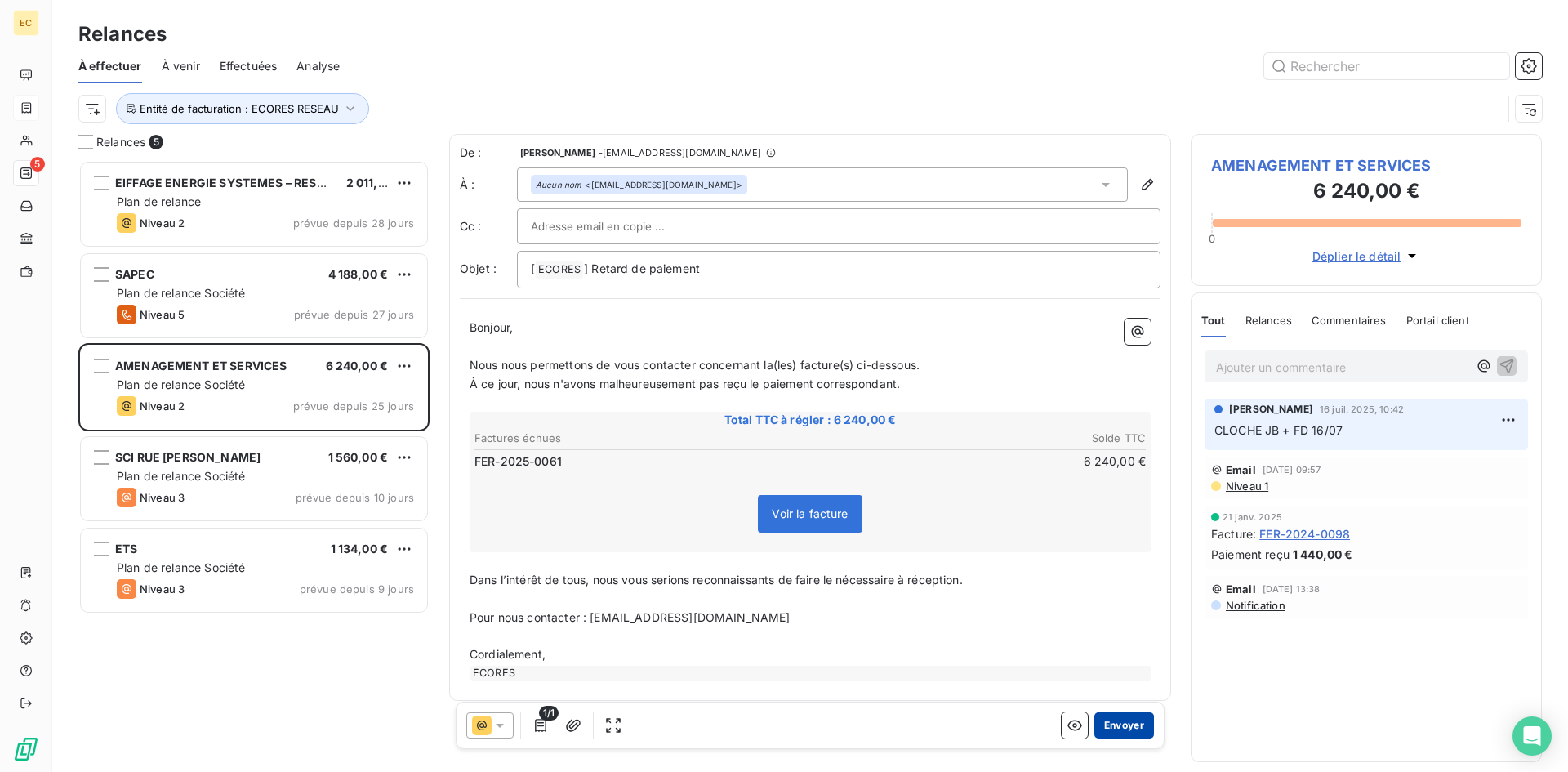
click at [1126, 719] on button "Envoyer" at bounding box center [1124, 725] width 60 height 26
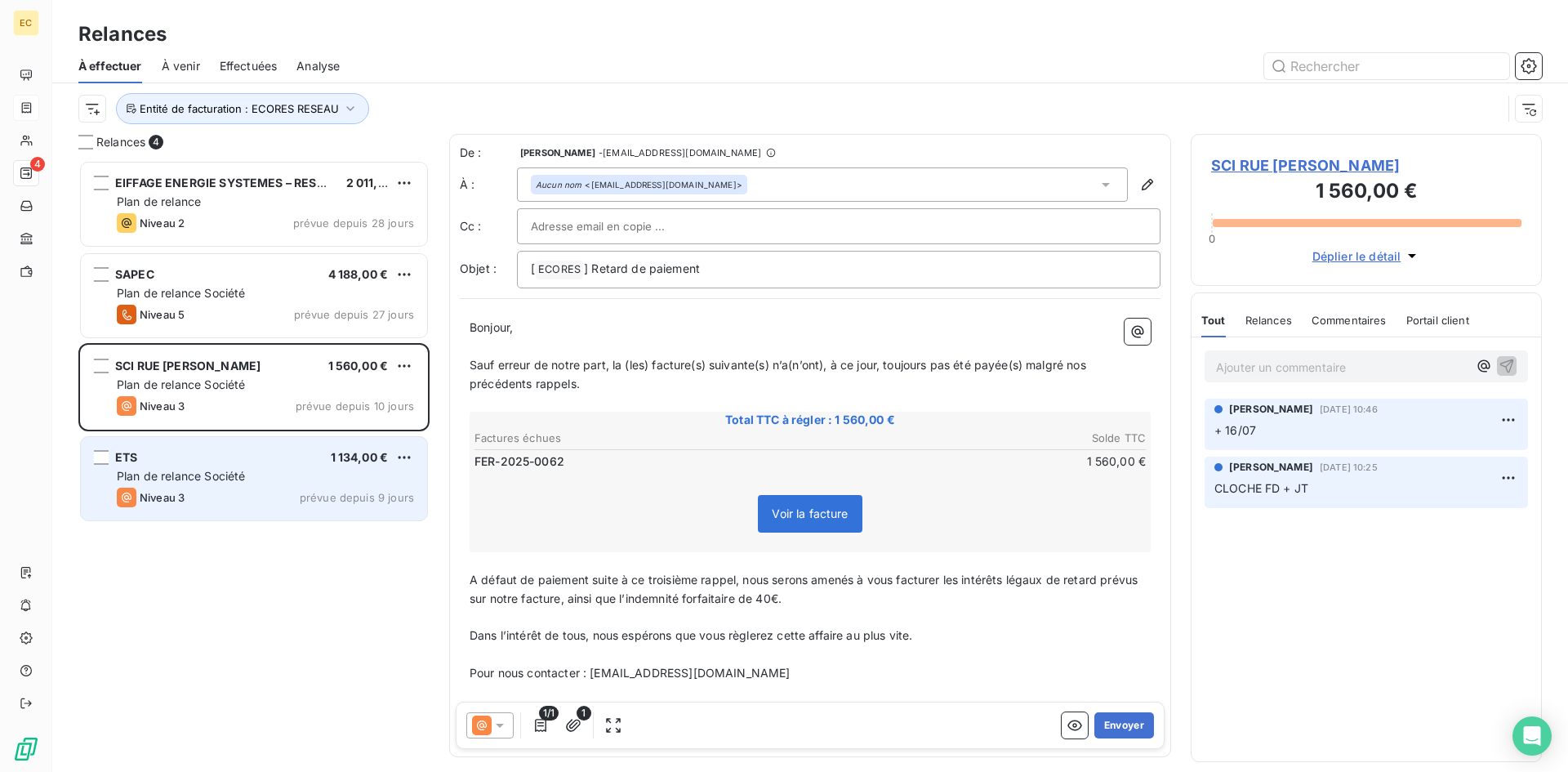
click at [195, 511] on div "ETS 1 134,00 € Plan de relance Société Niveau 3 prévue depuis 9 jours" at bounding box center [254, 478] width 346 height 84
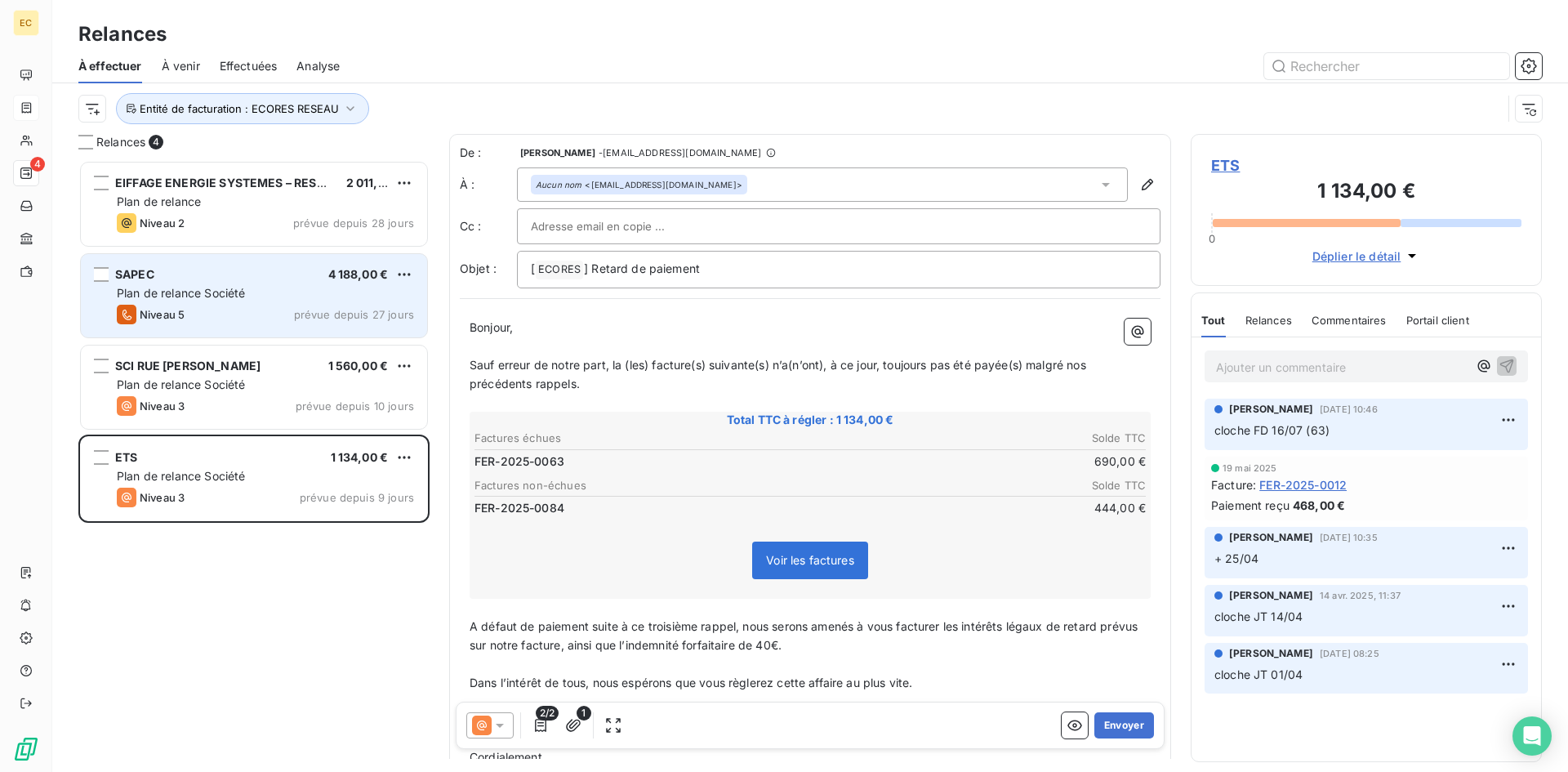
click at [232, 286] on span "Plan de relance Société" at bounding box center [181, 293] width 128 height 14
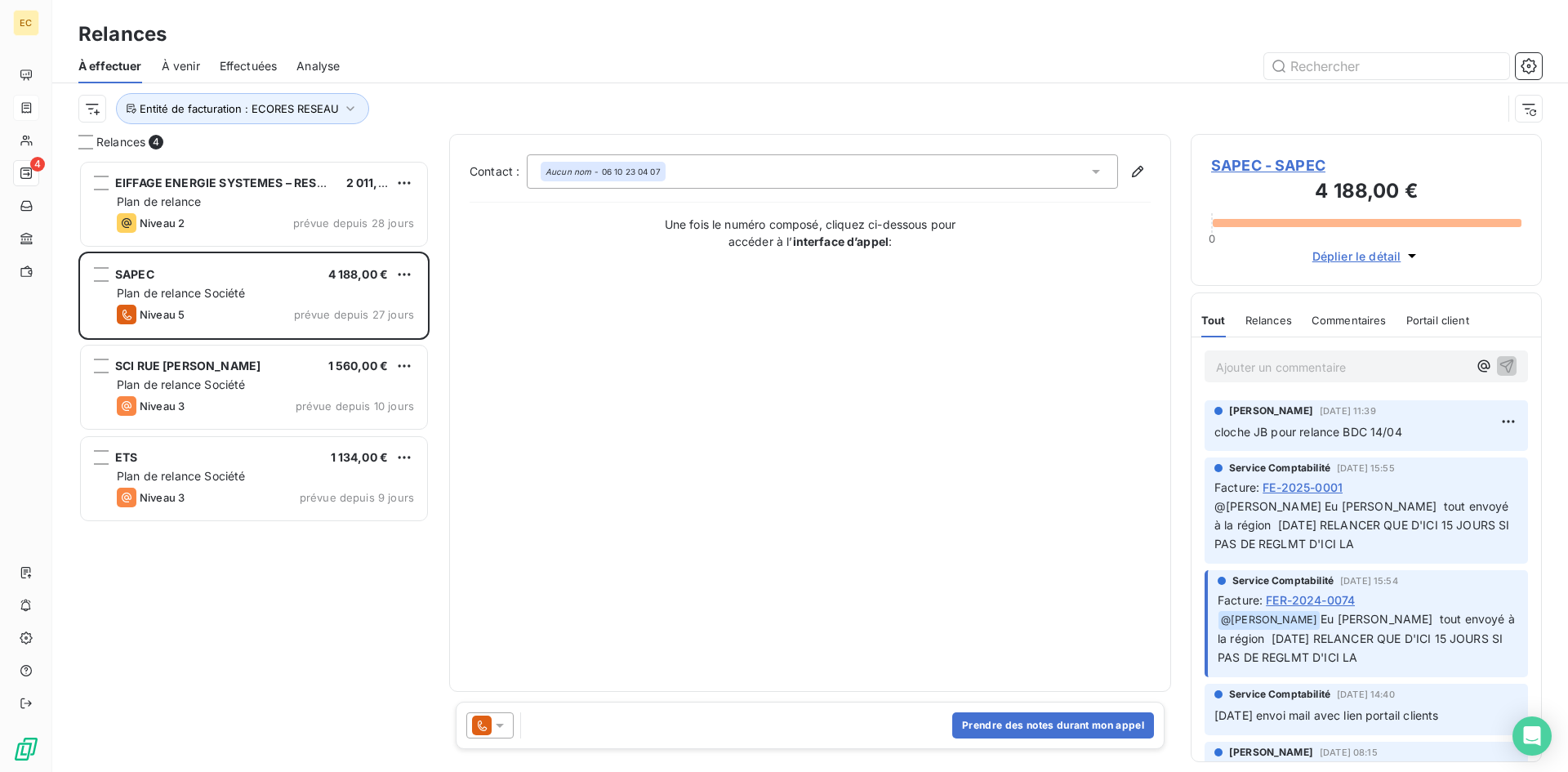
scroll to position [245, 0]
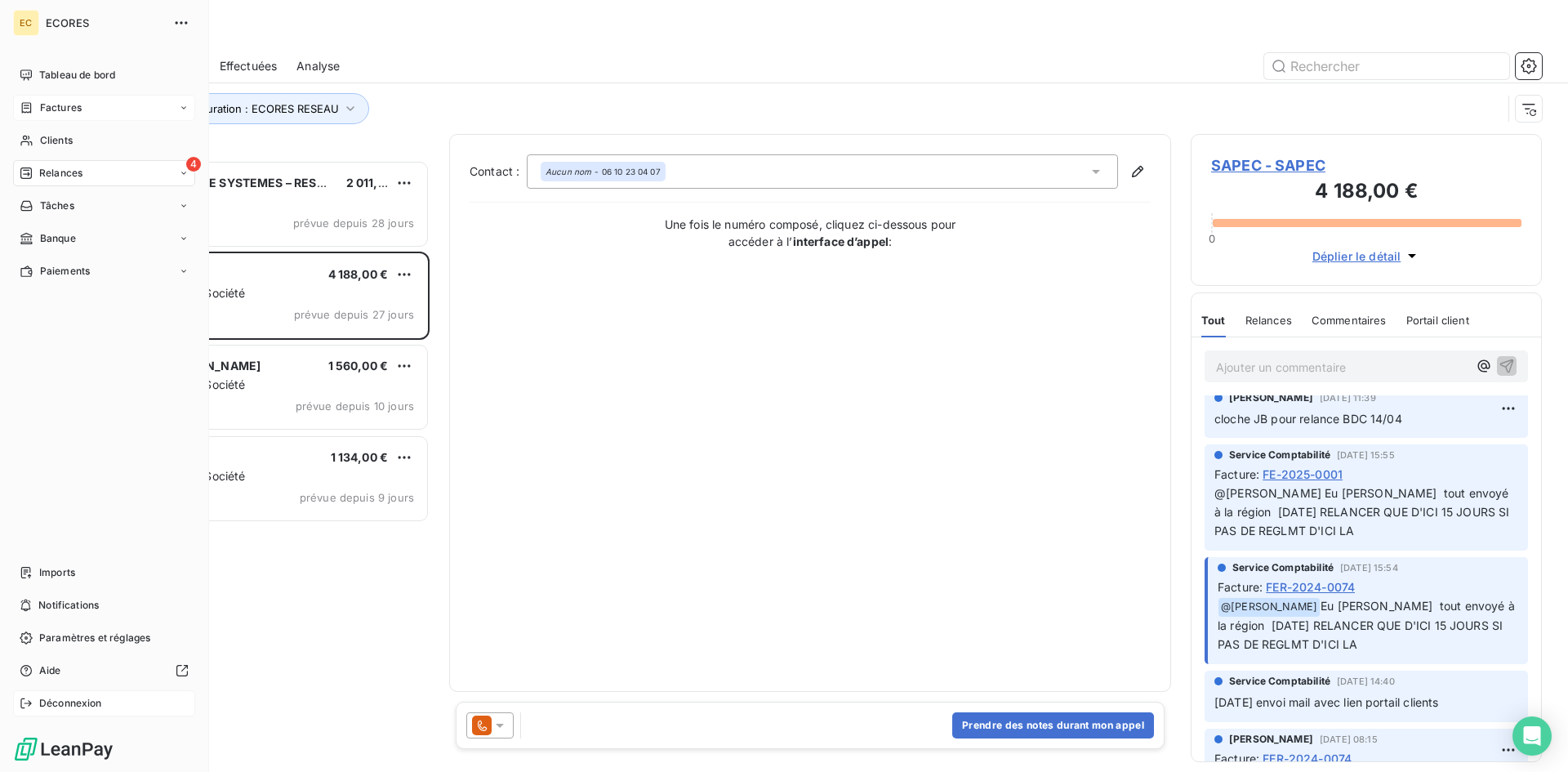
click at [38, 707] on div "Déconnexion" at bounding box center [104, 703] width 182 height 26
